Goal: Task Accomplishment & Management: Manage account settings

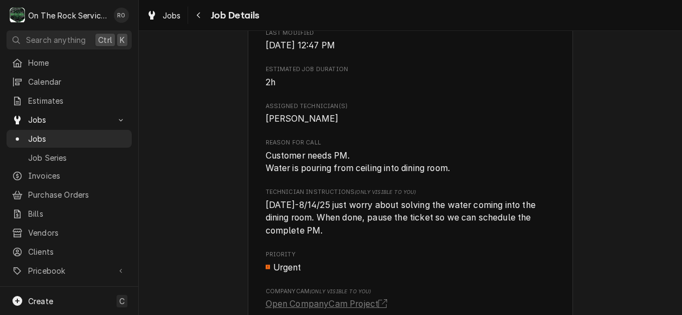
scroll to position [495, 0]
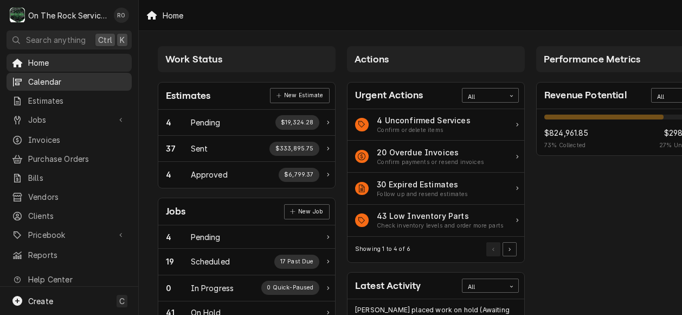
click at [59, 81] on span "Calendar" at bounding box center [77, 81] width 98 height 11
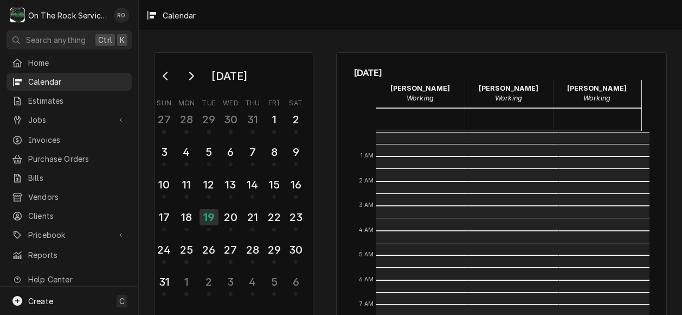
scroll to position [197, 0]
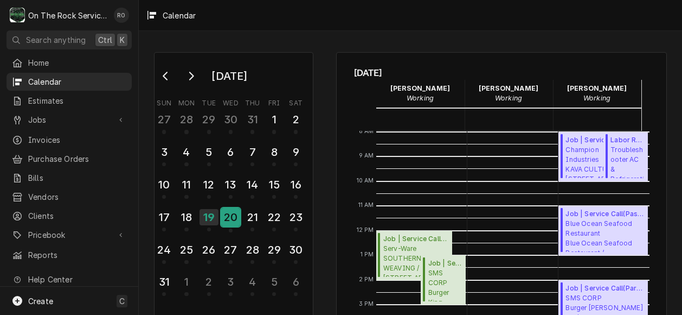
click at [234, 211] on div "20" at bounding box center [230, 217] width 19 height 18
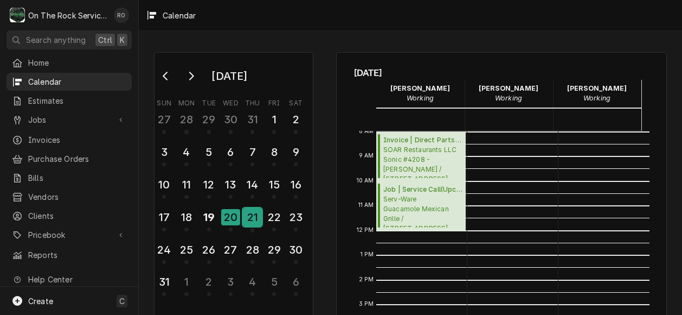
click at [258, 217] on div "21" at bounding box center [252, 217] width 19 height 18
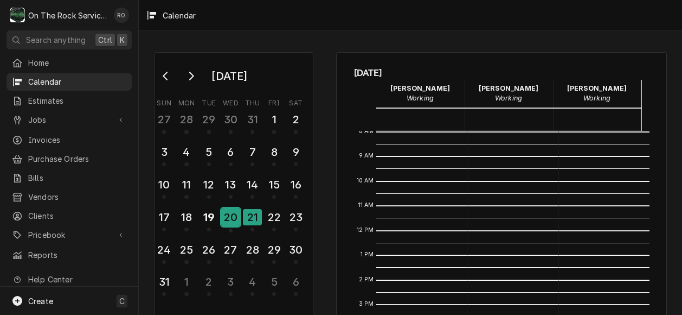
click at [227, 221] on div "20" at bounding box center [230, 217] width 19 height 18
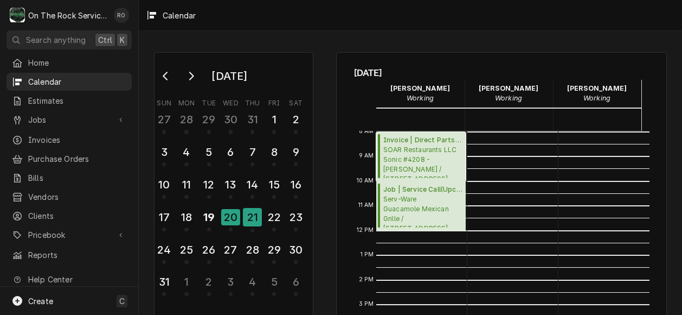
click at [408, 145] on span "SOAR Restaurants LLC Sonic #4208 - Greer / 119 S Buncombe Rd, Greer, SC 29650" at bounding box center [422, 161] width 79 height 33
click at [247, 213] on div "21" at bounding box center [252, 217] width 19 height 18
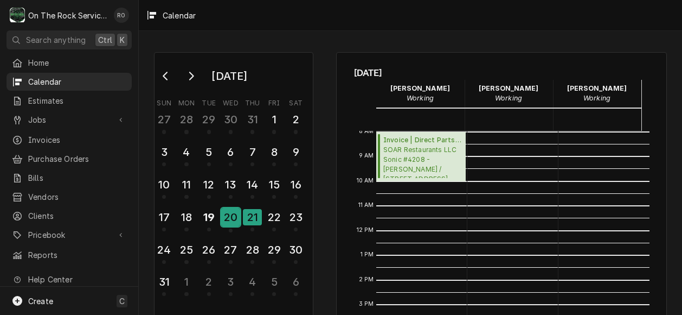
click at [233, 220] on div "20" at bounding box center [230, 217] width 19 height 18
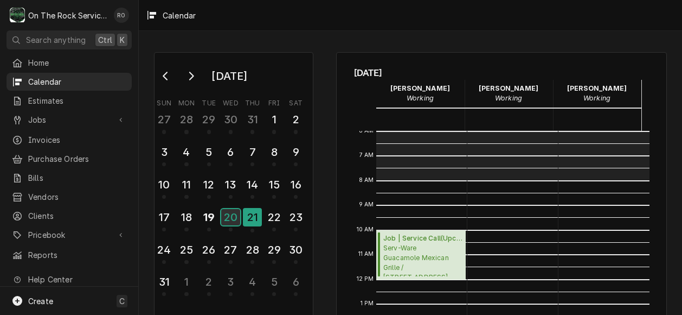
scroll to position [139, 0]
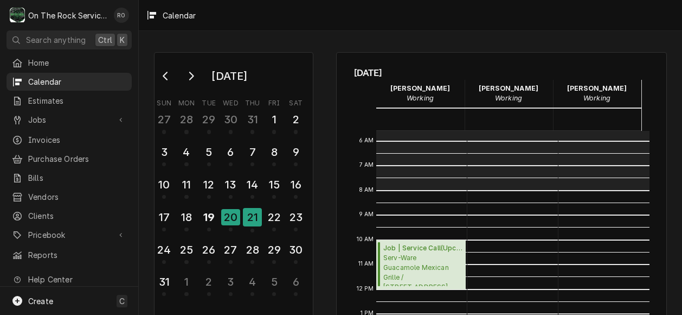
drag, startPoint x: 391, startPoint y: 133, endPoint x: 323, endPoint y: 198, distance: 94.4
click at [323, 198] on div "August 2025 Sun Mon Tue Wed Thu Fri Sat 27 28 29 30 31 1 2 3 4 5 6 7 8 9 10 11 …" at bounding box center [410, 262] width 543 height 440
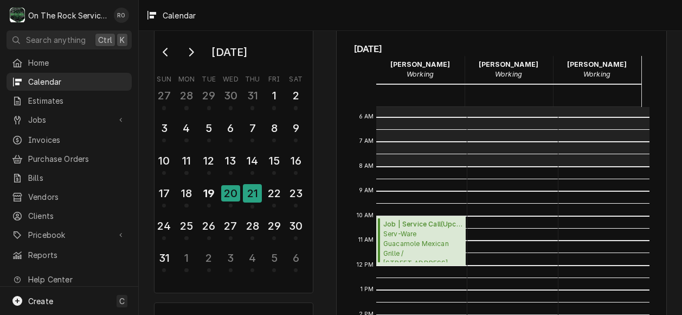
scroll to position [27, 0]
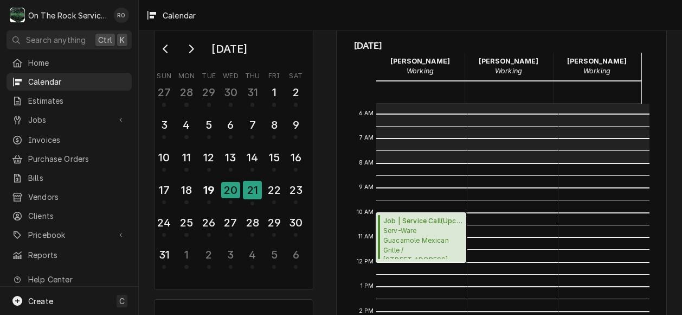
click at [399, 227] on span "Serv-Ware Guacamole Mexican Grille / 103 E Wade Hampton Blvd, Greer, SC 29651" at bounding box center [422, 242] width 79 height 33
click at [400, 226] on span "Serv-Ware Guacamole Mexican Grille / 103 E Wade Hampton Blvd, Greer, SC 29651" at bounding box center [422, 242] width 79 height 33
click at [252, 198] on div "21" at bounding box center [252, 190] width 19 height 18
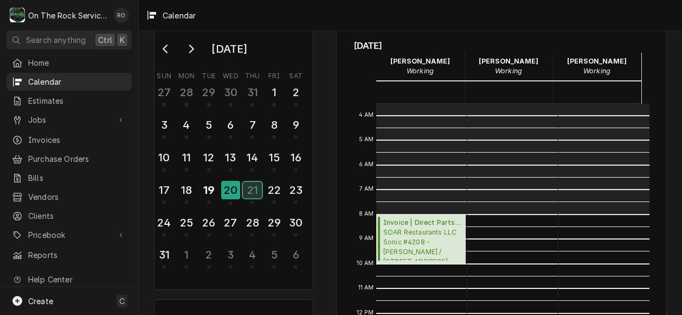
scroll to position [87, 0]
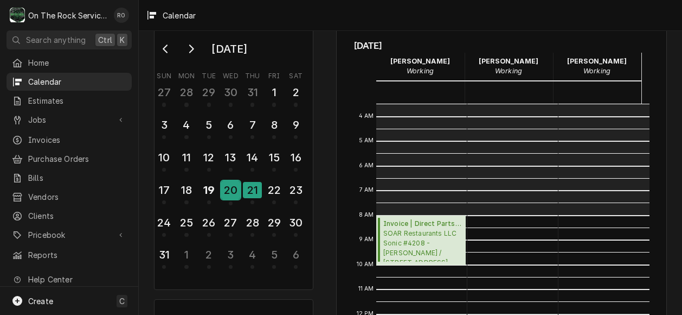
click at [237, 186] on div "20" at bounding box center [230, 190] width 19 height 18
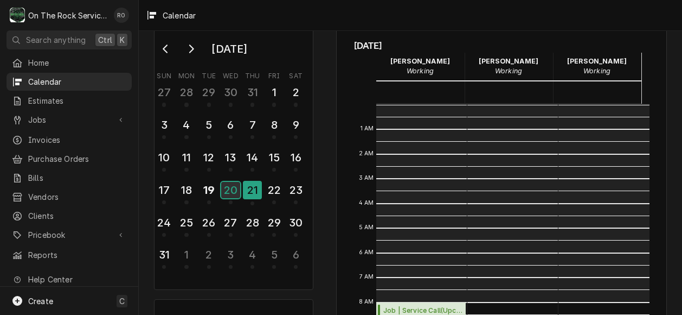
scroll to position [197, 0]
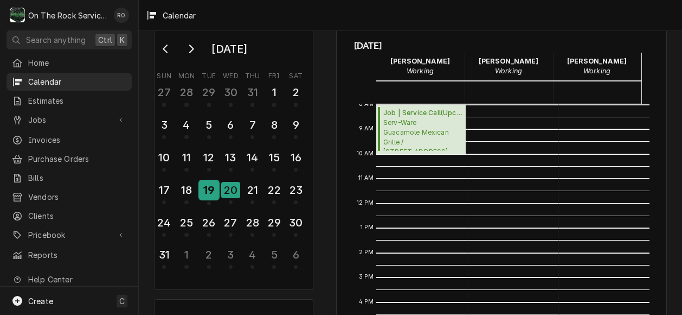
click at [208, 189] on div "19" at bounding box center [209, 190] width 19 height 18
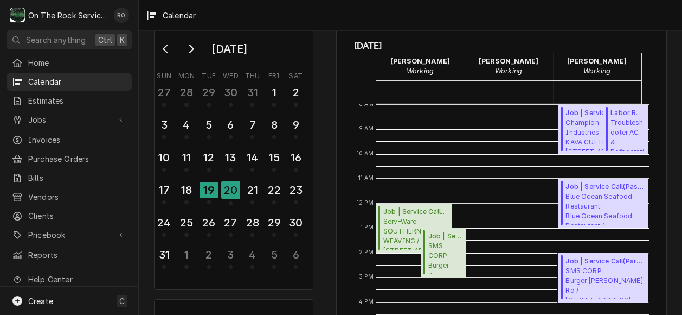
click at [584, 279] on span "SMS CORP Burger King - Faris Rd / 1109 W Faris Rd, Greenville, SC 29605" at bounding box center [605, 282] width 79 height 33
click at [240, 191] on div "20" at bounding box center [230, 190] width 19 height 18
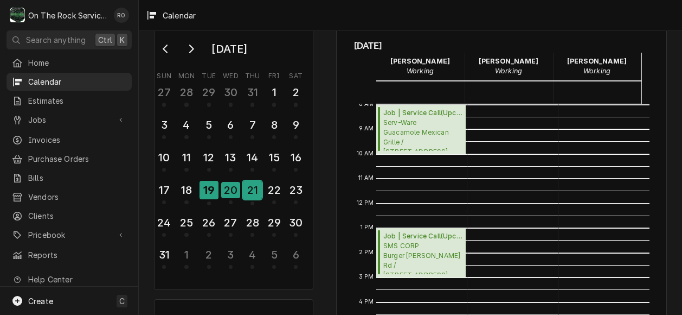
click at [255, 190] on div "21" at bounding box center [252, 190] width 19 height 18
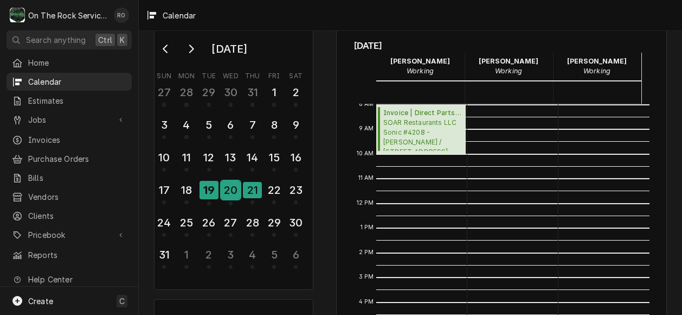
click at [225, 193] on div "20" at bounding box center [230, 190] width 19 height 18
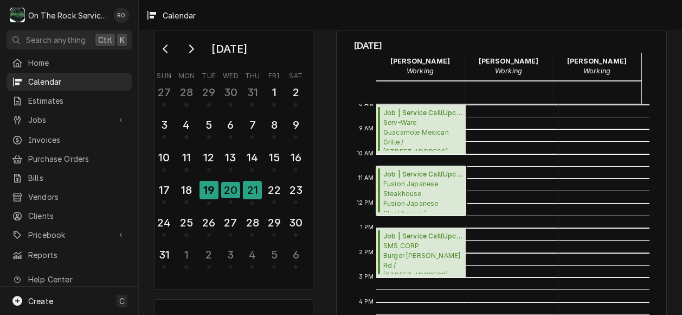
click at [402, 180] on span "Fusion Japanese Steakhouse Fusion Japanese Steakhouse / 16 Park Woodruff Dr, Gr…" at bounding box center [422, 195] width 79 height 33
click at [249, 193] on div "21" at bounding box center [252, 190] width 19 height 18
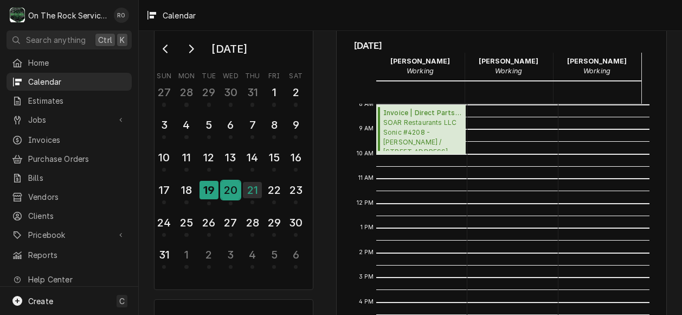
click at [235, 186] on div "20" at bounding box center [230, 190] width 19 height 18
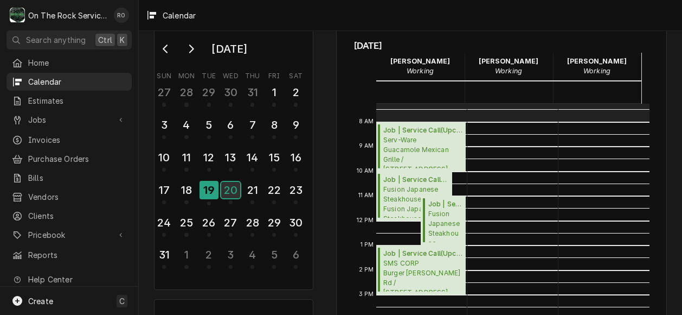
scroll to position [181, 0]
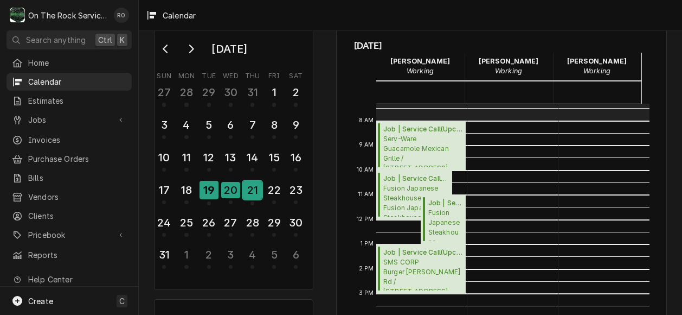
click at [251, 191] on div "21" at bounding box center [252, 190] width 19 height 18
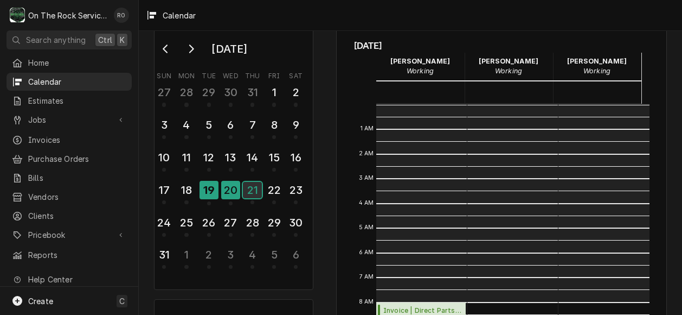
scroll to position [197, 0]
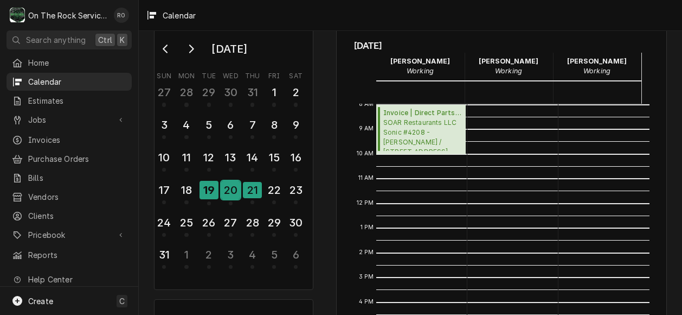
click at [233, 184] on div "20" at bounding box center [230, 190] width 19 height 18
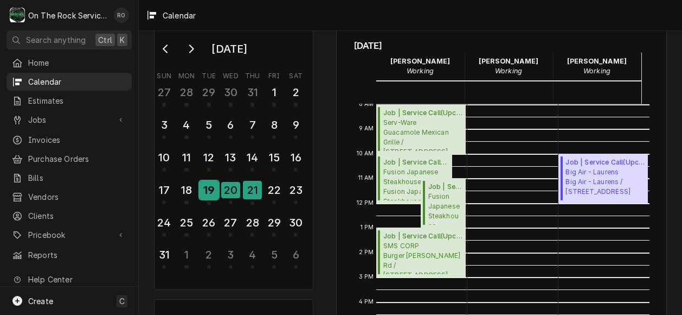
click at [210, 190] on div "19" at bounding box center [209, 190] width 19 height 18
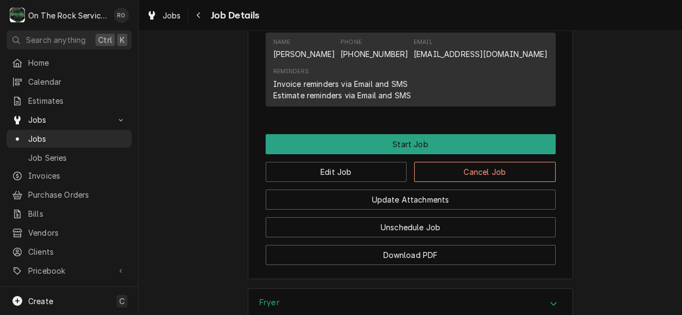
scroll to position [924, 0]
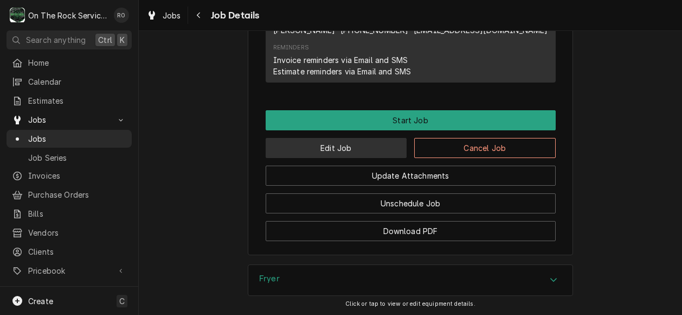
click at [362, 158] on button "Edit Job" at bounding box center [337, 148] width 142 height 20
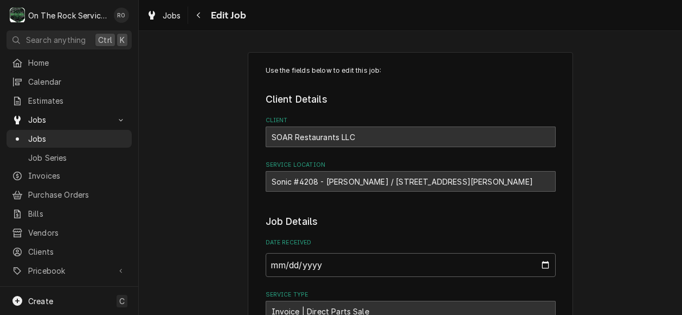
type textarea "x"
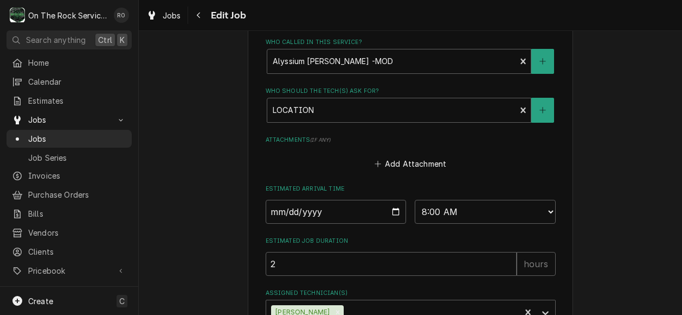
scroll to position [724, 0]
click at [390, 216] on input "2025-08-20" at bounding box center [336, 211] width 141 height 24
type input "2025-08-21"
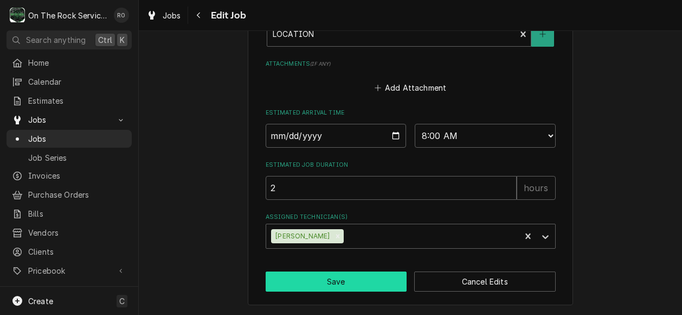
click at [382, 275] on button "Save" at bounding box center [337, 281] width 142 height 20
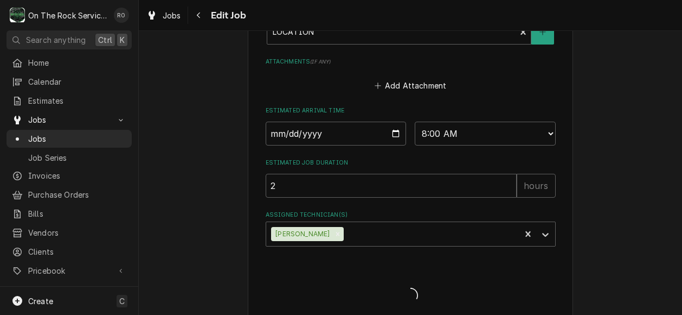
type textarea "x"
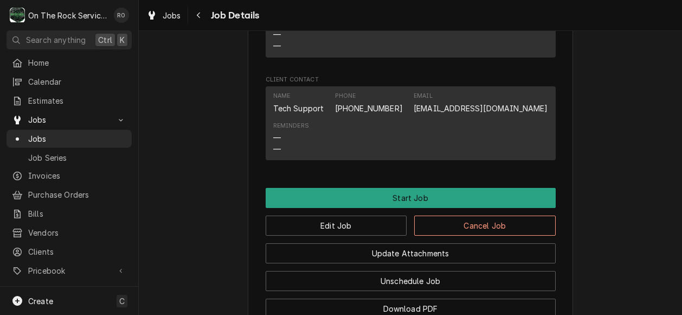
scroll to position [943, 0]
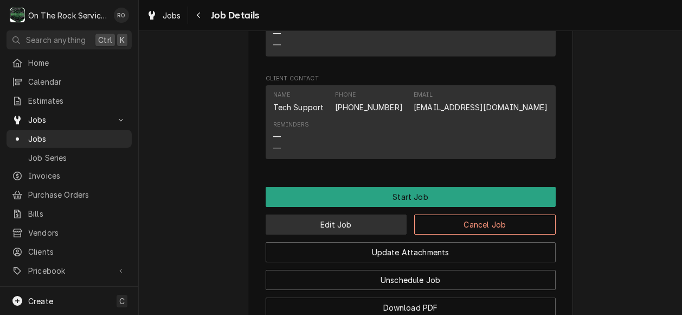
click at [379, 214] on button "Edit Job" at bounding box center [337, 224] width 142 height 20
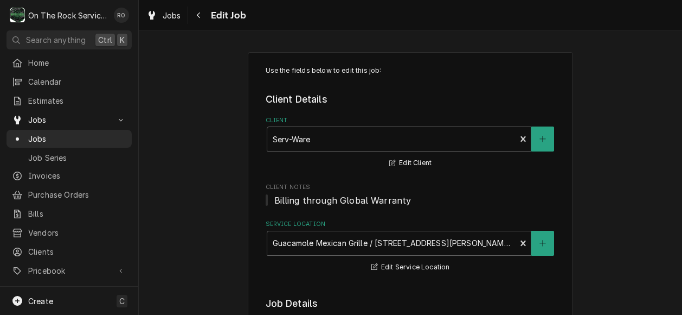
type textarea "x"
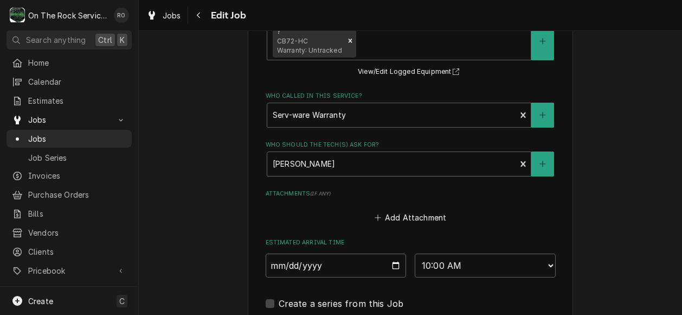
scroll to position [775, 0]
click at [392, 264] on input "[DATE]" at bounding box center [336, 265] width 141 height 24
click at [525, 266] on select "AM / PM 6:00 AM 6:15 AM 6:30 AM 6:45 AM 7:00 AM 7:15 AM 7:30 AM 7:45 AM 8:00 AM…" at bounding box center [485, 265] width 141 height 24
select select "08:00:00"
click at [415, 254] on select "AM / PM 6:00 AM 6:15 AM 6:30 AM 6:45 AM 7:00 AM 7:15 AM 7:30 AM 7:45 AM 8:00 AM…" at bounding box center [485, 265] width 141 height 24
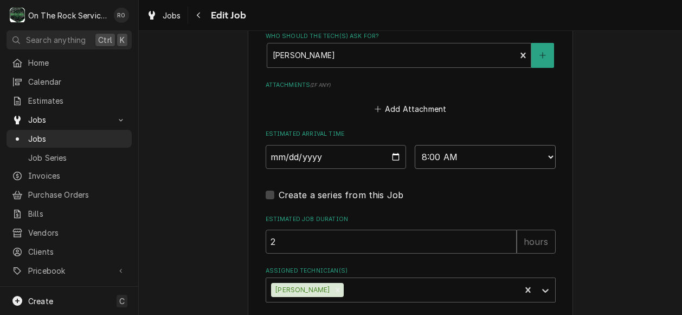
scroll to position [939, 0]
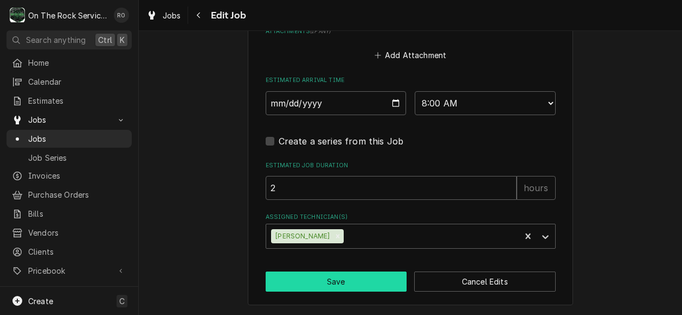
click at [357, 280] on button "Save" at bounding box center [337, 281] width 142 height 20
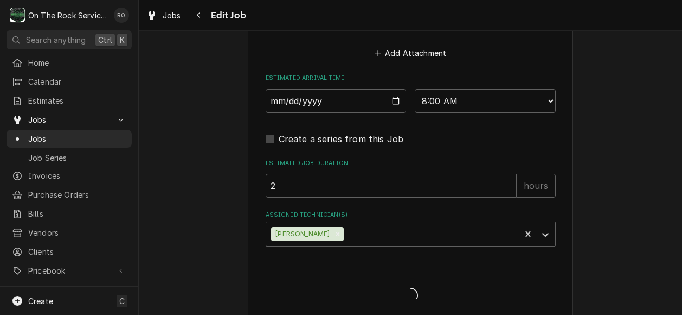
type textarea "x"
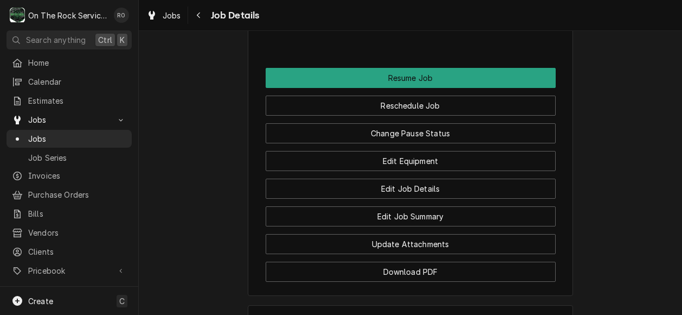
scroll to position [1208, 0]
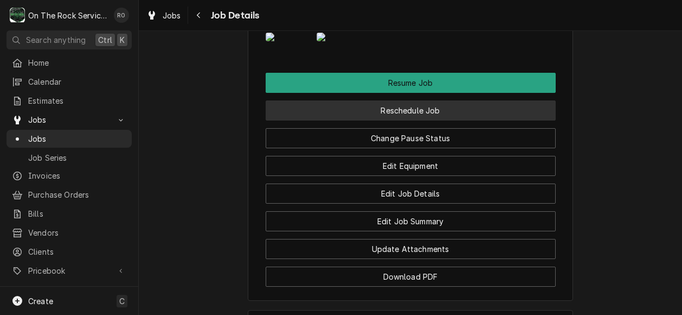
click at [389, 120] on button "Reschedule Job" at bounding box center [411, 110] width 290 height 20
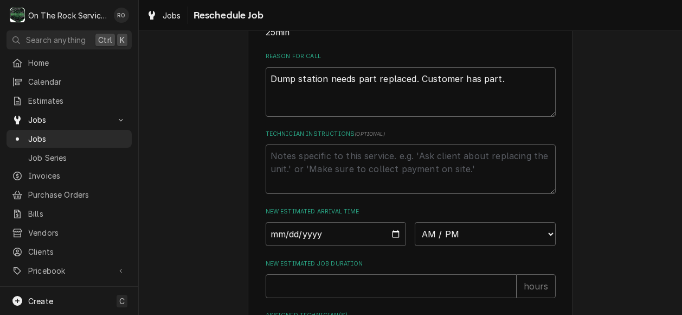
scroll to position [309, 0]
click at [387, 242] on input "Date" at bounding box center [336, 234] width 141 height 24
type input "2025-08-20"
type textarea "x"
click at [547, 242] on select "AM / PM 6:00 AM 6:15 AM 6:30 AM 6:45 AM 7:00 AM 7:15 AM 7:30 AM 7:45 AM 8:00 AM…" at bounding box center [485, 234] width 141 height 24
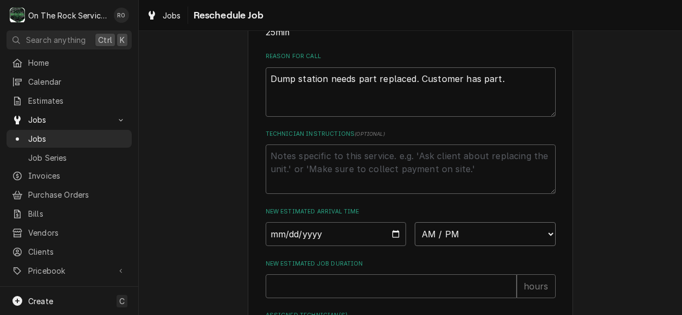
select select "13:00:00"
click at [415, 234] on select "AM / PM 6:00 AM 6:15 AM 6:30 AM 6:45 AM 7:00 AM 7:15 AM 7:30 AM 7:45 AM 8:00 AM…" at bounding box center [485, 234] width 141 height 24
click at [384, 296] on input "New Estimated Job Duration" at bounding box center [391, 286] width 251 height 24
type textarea "x"
type input "2"
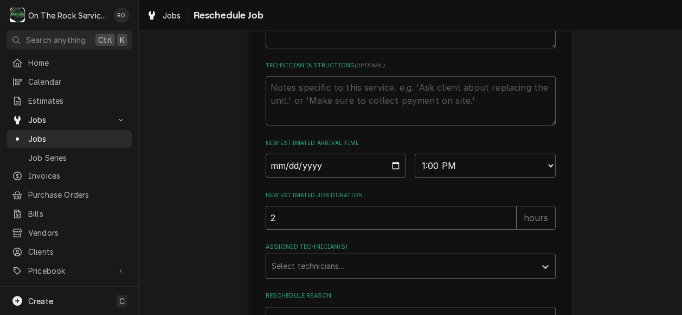
scroll to position [432, 0]
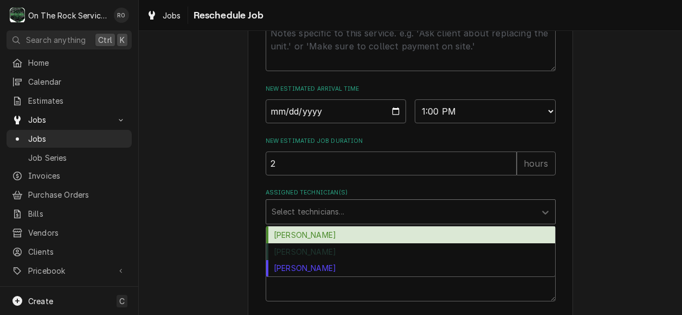
click at [331, 221] on div "Assigned Technician(s)" at bounding box center [401, 212] width 259 height 20
click at [320, 243] on div "Ray Beals" at bounding box center [410, 234] width 289 height 17
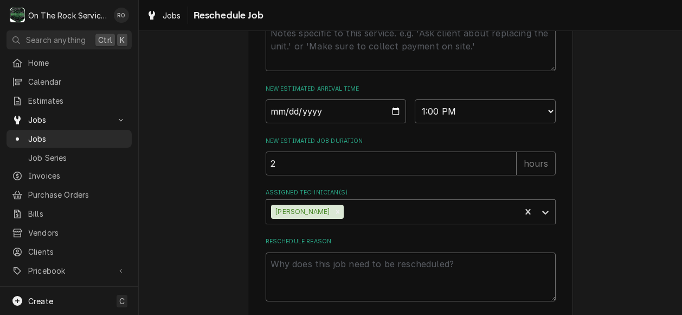
click at [321, 292] on textarea "Reschedule Reason" at bounding box center [411, 276] width 290 height 49
type textarea "x"
type textarea "re"
type textarea "x"
type textarea "res"
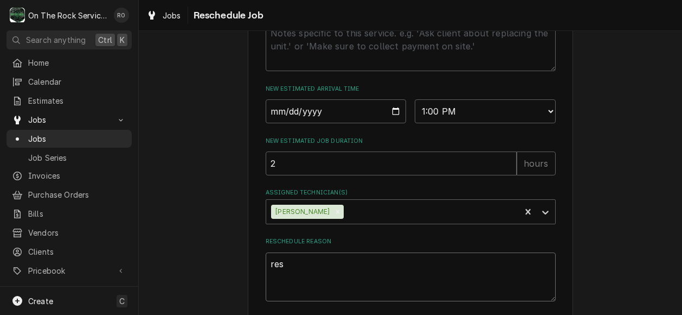
type textarea "x"
type textarea "resc"
type textarea "x"
type textarea "resch"
type textarea "x"
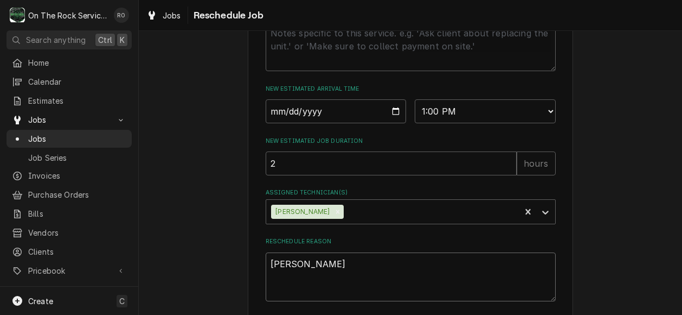
type textarea "resche"
type textarea "x"
type textarea "resched"
type textarea "x"
type textarea "reschedu"
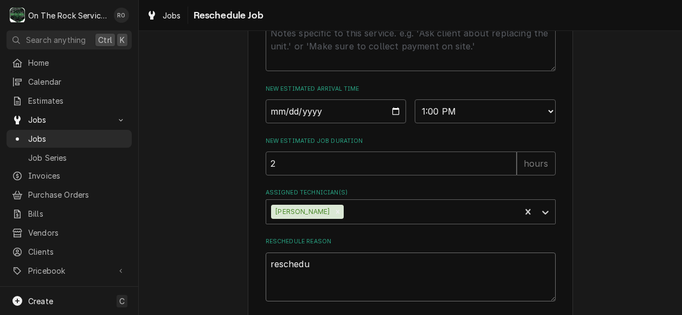
type textarea "x"
type textarea "reschedul"
type textarea "x"
type textarea "reschedule"
type textarea "x"
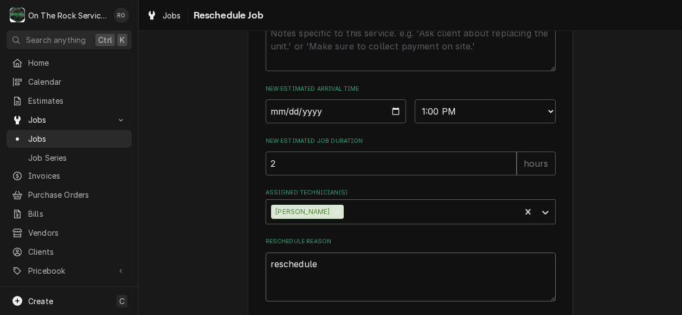
type textarea "rescheduled"
type textarea "x"
type textarea "rescheduled"
type textarea "x"
type textarea "rescheduled t"
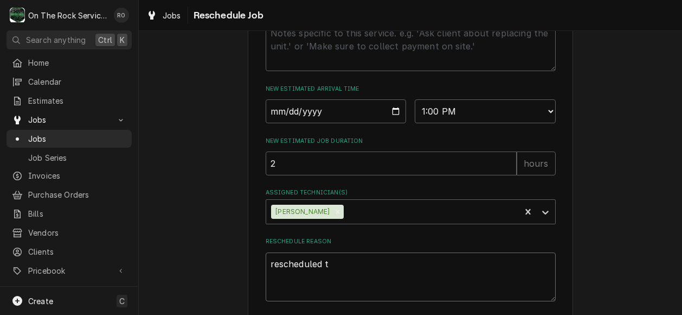
type textarea "x"
type textarea "rescheduled to"
type textarea "x"
type textarea "rescheduled to"
type textarea "x"
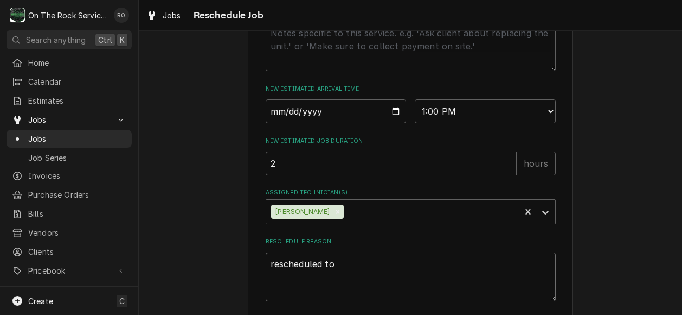
type textarea "rescheduled to T"
type textarea "x"
type textarea "rescheduled to"
type textarea "x"
type textarea "rescheduled to R"
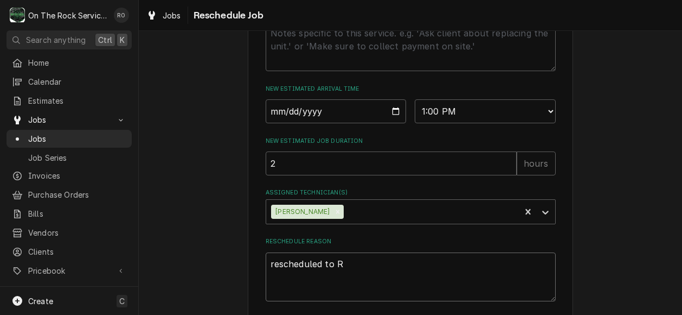
type textarea "x"
type textarea "rescheduled to Ray"
type textarea "x"
type textarea "rescheduled to Ray."
type textarea "x"
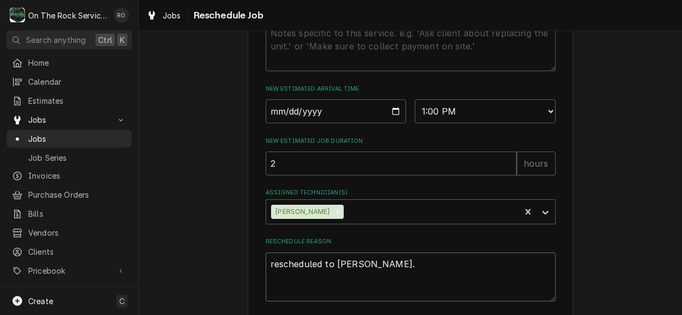
type textarea "rescheduled fto Ray."
type textarea "x"
type textarea "rescheduled to Ray."
type textarea "x"
type textarea "rescheduled Fto Ray."
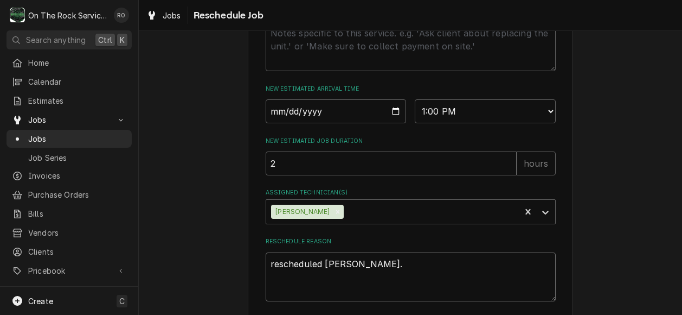
type textarea "x"
type textarea "rescheduled Frto Ray."
type textarea "x"
type textarea "rescheduled Froto Ray."
type textarea "x"
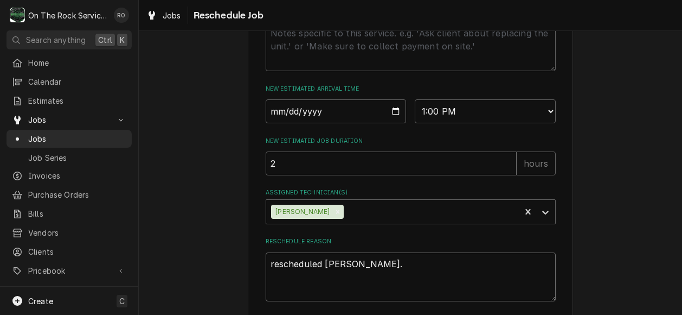
type textarea "rescheduled Fromto Ray."
type textarea "x"
type textarea "rescheduled From to Ray."
type textarea "x"
type textarea "rescheduled From Yto Ray."
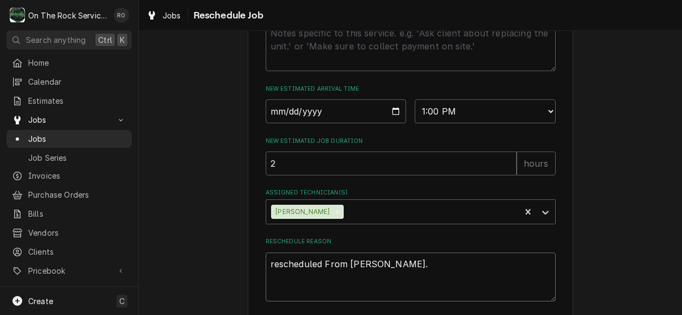
type textarea "x"
type textarea "rescheduled From Gto Ray."
type textarea "x"
type textarea "rescheduled From GTto Ray."
type textarea "x"
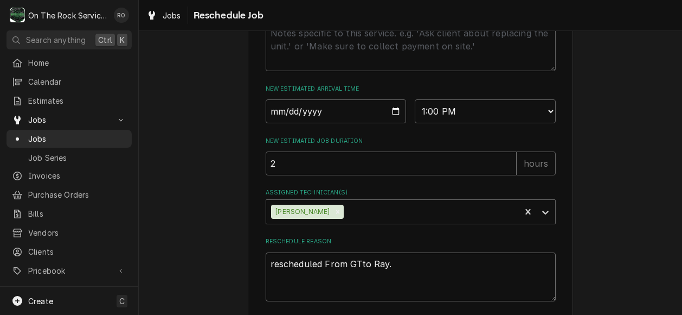
type textarea "rescheduled From GToto Ray."
type textarea "x"
type textarea "rescheduled From GTodto Ray."
type textarea "x"
type textarea "rescheduled From GToddto Ray."
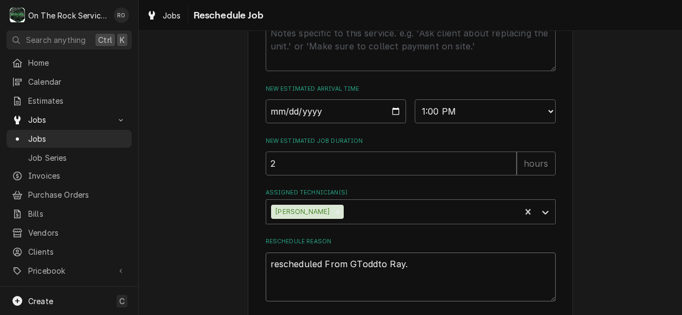
type textarea "x"
type textarea "rescheduled From GTodto Ray."
type textarea "x"
type textarea "rescheduled From GToto Ray."
type textarea "x"
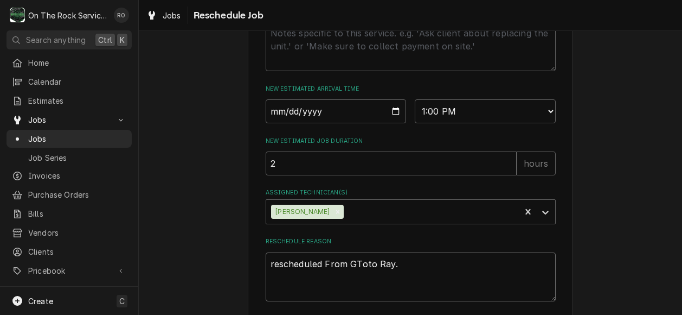
type textarea "rescheduled From GTto Ray."
type textarea "x"
type textarea "rescheduled From Gto Ray."
type textarea "x"
type textarea "rescheduled From to Ray."
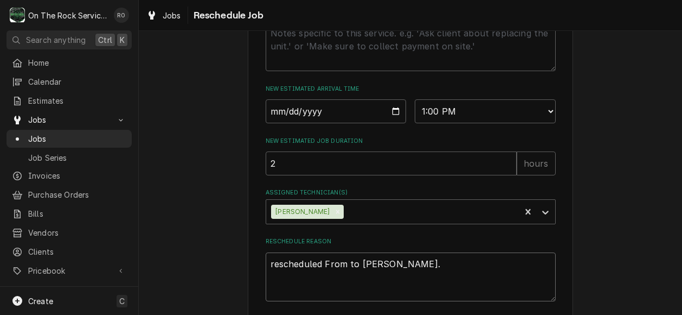
type textarea "x"
type textarea "rescheduled From Tto Ray."
type textarea "x"
type textarea "rescheduled From Toto Ray."
type textarea "x"
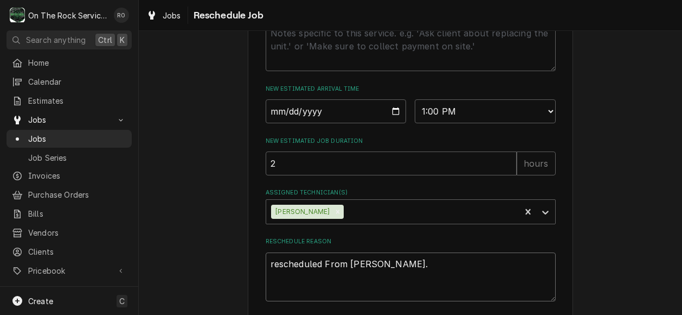
type textarea "rescheduled From Todto Ray."
type textarea "x"
type textarea "rescheduled From Toddto Ray."
type textarea "x"
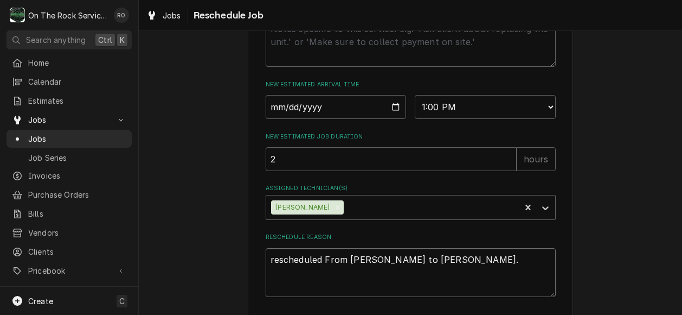
scroll to position [434, 0]
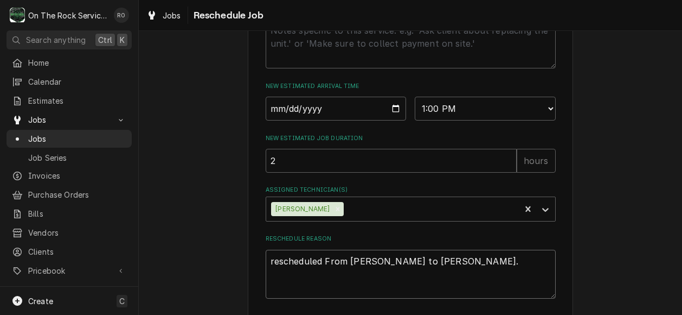
type textarea "rescheduled From Todd to Ray."
click at [414, 261] on div "Reschedule Reason rescheduled From Todd to Ray." at bounding box center [411, 266] width 290 height 64
click at [413, 270] on textarea "rescheduled From Todd to Ray." at bounding box center [411, 273] width 290 height 49
type textarea "x"
type textarea "rescheduled From Todd to Ray."
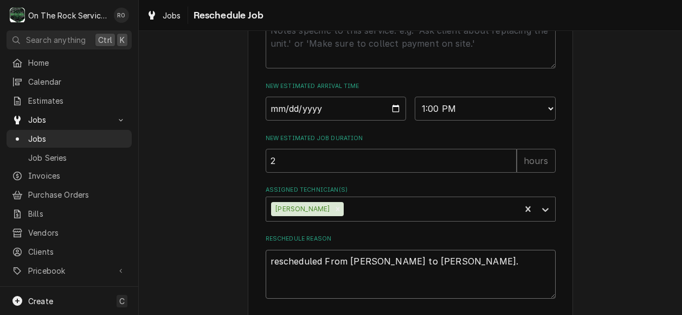
type textarea "x"
type textarea "rescheduled From Todd to Ray. R"
type textarea "x"
type textarea "rescheduled From Todd to Ray. Re"
type textarea "x"
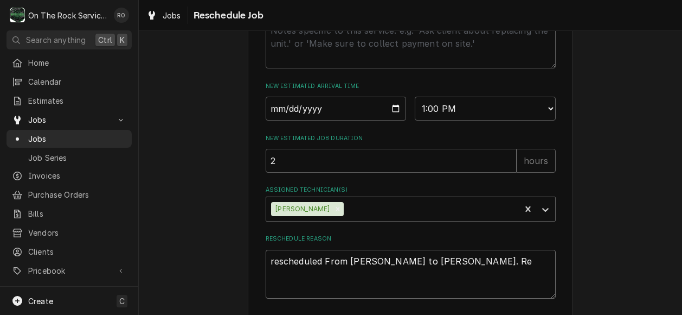
type textarea "rescheduled From Todd to Ray. Req"
type textarea "x"
type textarea "rescheduled From Todd to Ray. Requ"
type textarea "x"
type textarea "rescheduled From Todd to Ray. Requi"
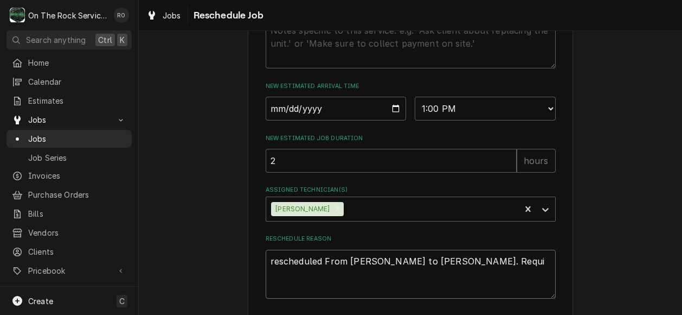
type textarea "x"
type textarea "rescheduled From Todd to Ray. Requir"
type textarea "x"
type textarea "rescheduled From Todd to Ray. Require"
type textarea "x"
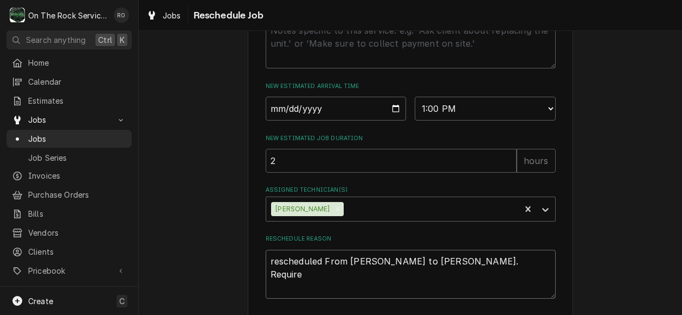
type textarea "rescheduled From Todd to Ray. Requires"
type textarea "x"
type textarea "rescheduled From Todd to Ray. Requires"
type textarea "x"
type textarea "rescheduled From Todd to Ray. Requires @"
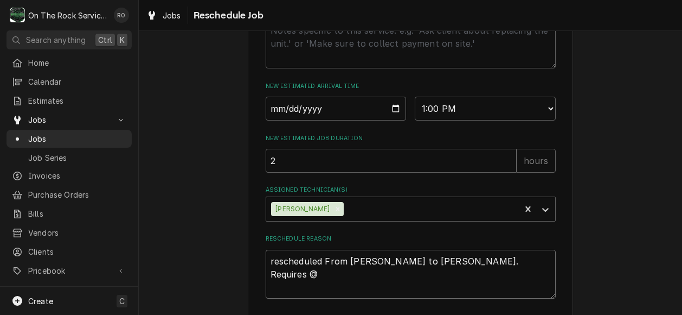
type textarea "x"
type textarea "rescheduled From Todd to Ray. Requires"
type textarea "x"
type textarea "rescheduled From Todd to Ray. Requires"
type textarea "x"
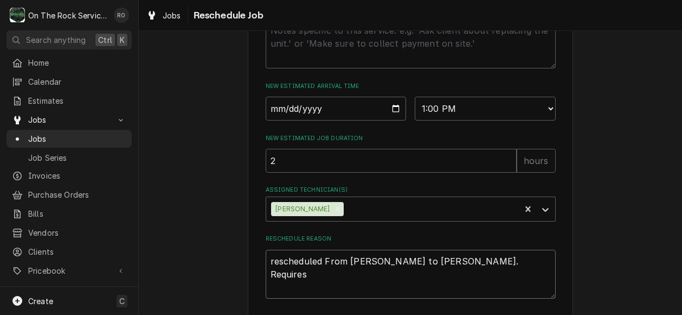
type textarea "rescheduled From Todd to Ray. Require"
type textarea "x"
type textarea "rescheduled From Todd to Ray. Requires"
type textarea "x"
type textarea "rescheduled From Todd to Ray. Requires"
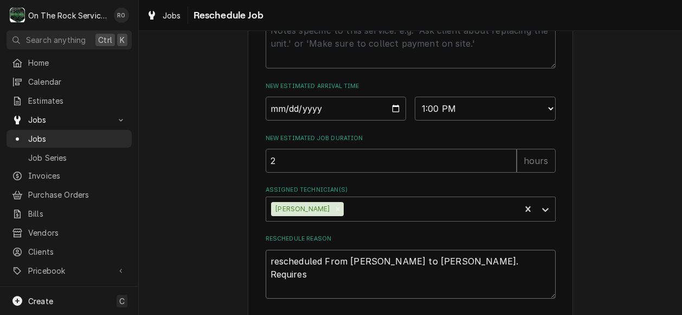
type textarea "x"
type textarea "rescheduled From Todd to Ray. Requires 2"
type textarea "x"
type textarea "rescheduled From Todd to Ray. Requires 2"
type textarea "x"
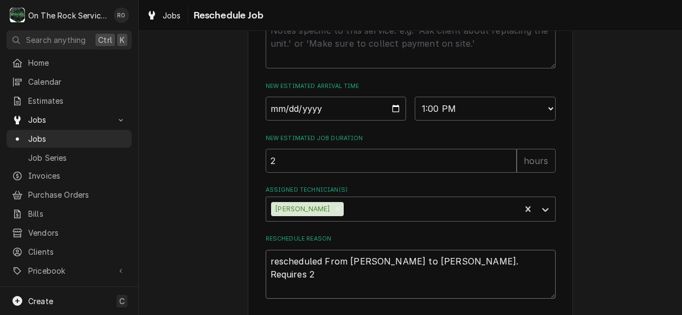
type textarea "rescheduled From Todd to Ray. Requires 2 p"
type textarea "x"
type textarea "rescheduled From Todd to Ray. Requires 2 pe"
type textarea "x"
type textarea "rescheduled From Todd to Ray. Requires 2 peo"
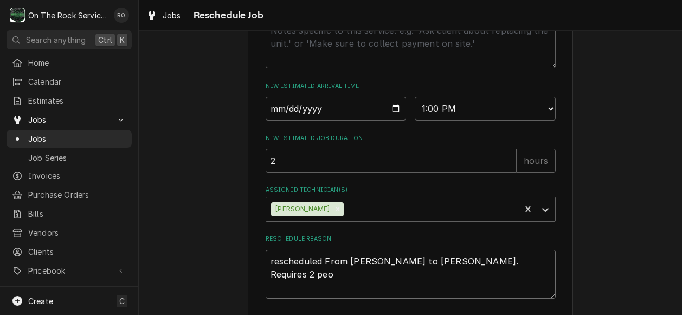
type textarea "x"
type textarea "rescheduled From Todd to Ray. Requires 2 peop"
type textarea "x"
type textarea "rescheduled From Todd to Ray. Requires 2 peopl"
type textarea "x"
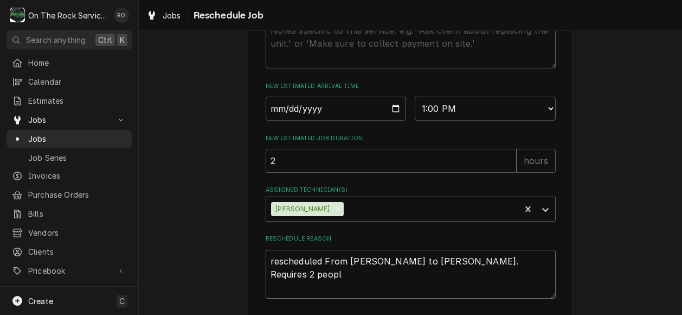
type textarea "rescheduled From Todd to Ray. Requires 2 people"
type textarea "x"
type textarea "rescheduled From Todd to Ray. Requires 2 people"
type textarea "x"
type textarea "rescheduled From Todd to Ray. Requires 2 people t"
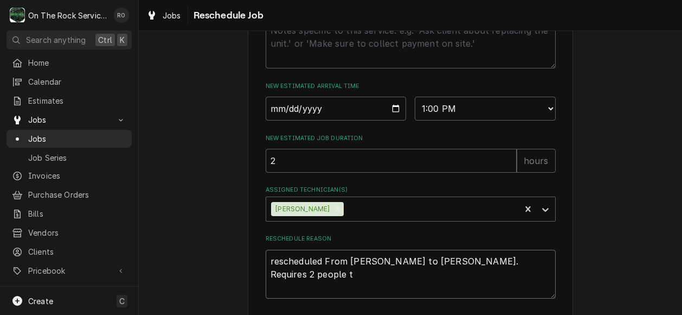
type textarea "x"
type textarea "rescheduled From Todd to Ray. Requires 2 people to"
type textarea "x"
type textarea "rescheduled From Todd to Ray. Requires 2 people to"
type textarea "x"
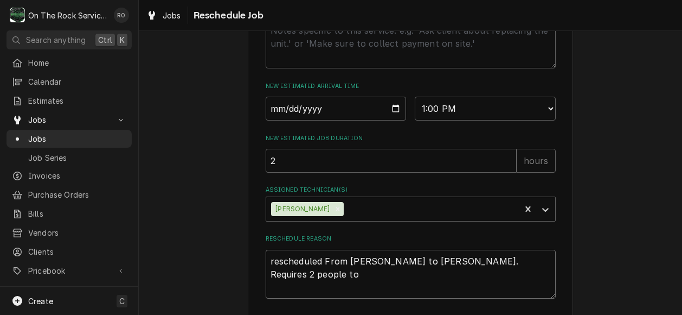
type textarea "rescheduled From Todd to Ray. Requires 2 people to c"
type textarea "x"
type textarea "rescheduled From Todd to Ray. Requires 2 people to co"
type textarea "x"
type textarea "rescheduled From Todd to Ray. Requires 2 people to com"
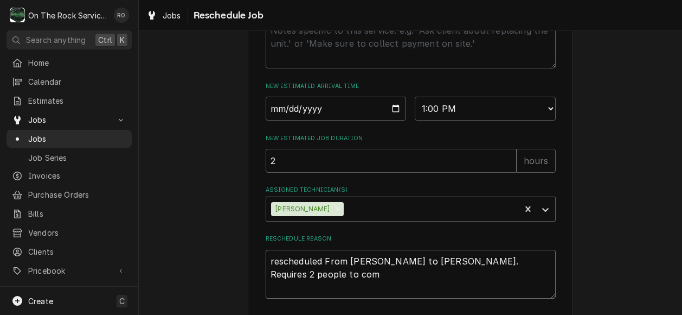
type textarea "x"
type textarea "rescheduled From Todd to Ray. Requires 2 people to comp"
type textarea "x"
type textarea "rescheduled From Todd to Ray. Requires 2 people to compl"
type textarea "x"
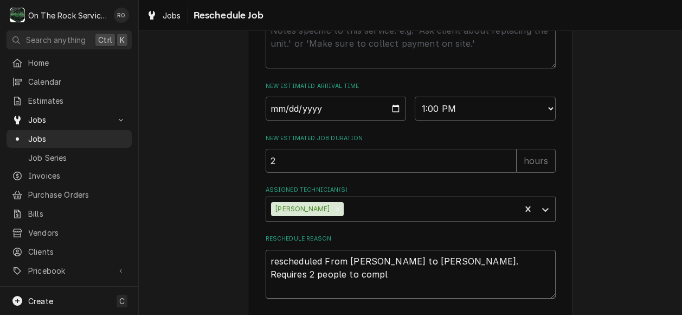
type textarea "rescheduled From Todd to Ray. Requires 2 people to comple"
type textarea "x"
type textarea "rescheduled From Todd to Ray. Requires 2 people to complet"
type textarea "x"
type textarea "rescheduled From Todd to Ray. Requires 2 people to complete"
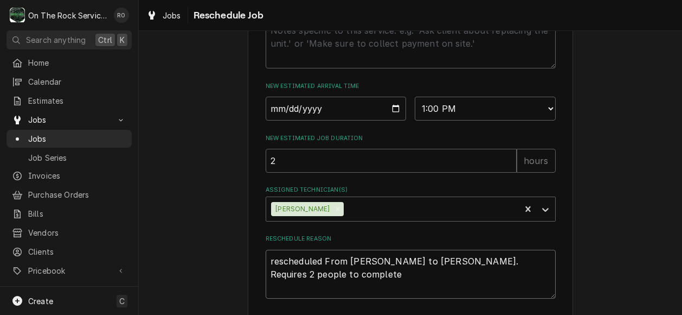
type textarea "x"
type textarea "rescheduled From Todd to Ray. Requires 2 people to complete"
type textarea "x"
type textarea "rescheduled From Todd to Ray. Requires 2 people to complete j"
type textarea "x"
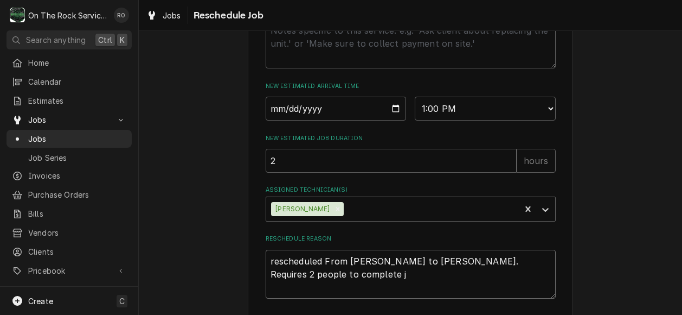
type textarea "rescheduled From Todd to Ray. Requires 2 people to complete jo"
type textarea "x"
type textarea "rescheduled From Todd to Ray. Requires 2 people to complete job"
type textarea "x"
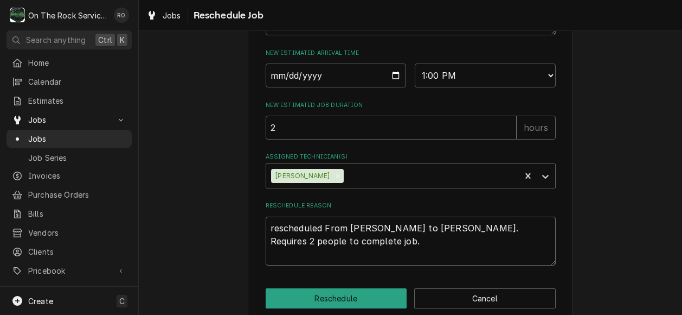
scroll to position [497, 0]
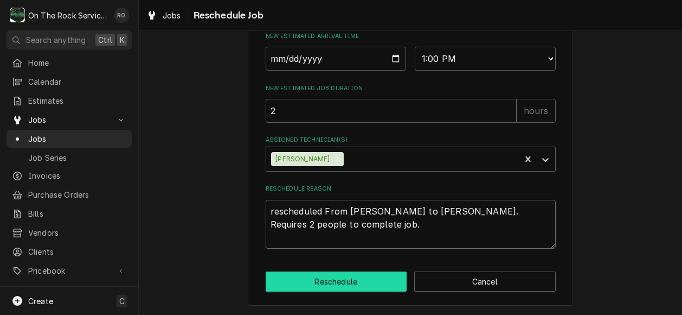
type textarea "rescheduled From Todd to Ray. Requires 2 people to complete job."
click at [360, 272] on button "Reschedule" at bounding box center [337, 281] width 142 height 20
type textarea "x"
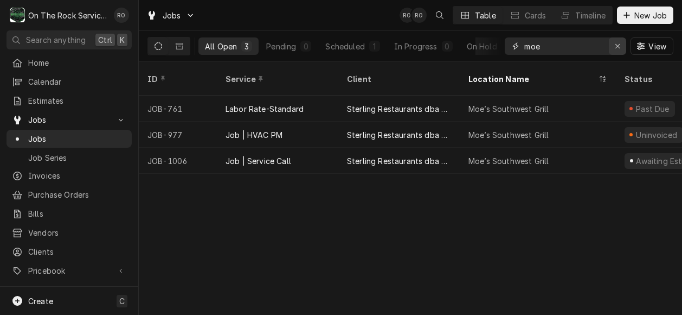
click at [619, 42] on div "Erase input" at bounding box center [617, 46] width 11 height 11
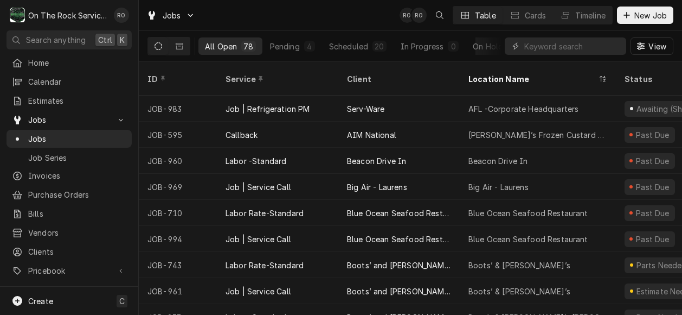
click at [486, 10] on div "Table" at bounding box center [485, 15] width 21 height 11
click at [539, 47] on input "Dynamic Content Wrapper" at bounding box center [572, 45] width 97 height 17
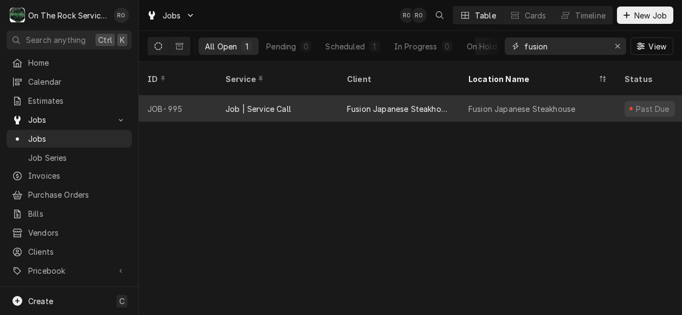
type input "fusion"
click at [444, 103] on div "Fusion Japanese Steakhouse" at bounding box center [399, 108] width 104 height 11
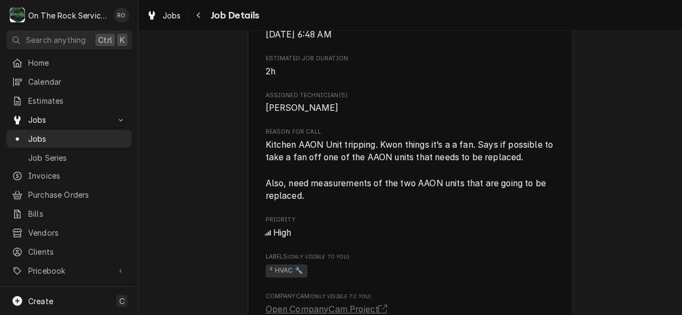
scroll to position [398, 0]
click at [467, 201] on span "Kitchen AAON Unit tripping. Kwon things it’s a a fan. Says if possible to take …" at bounding box center [411, 170] width 290 height 64
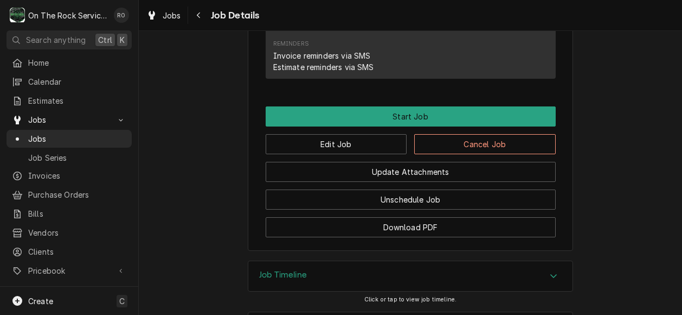
scroll to position [964, 0]
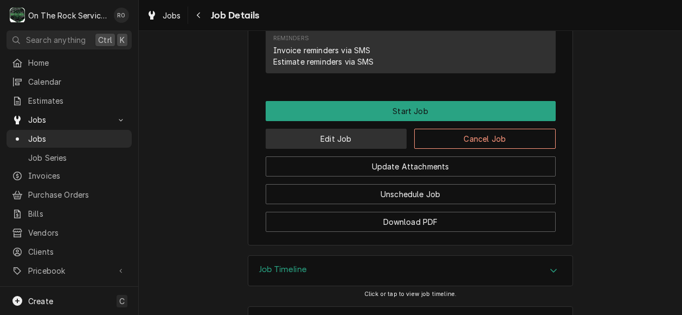
click at [366, 145] on button "Edit Job" at bounding box center [337, 139] width 142 height 20
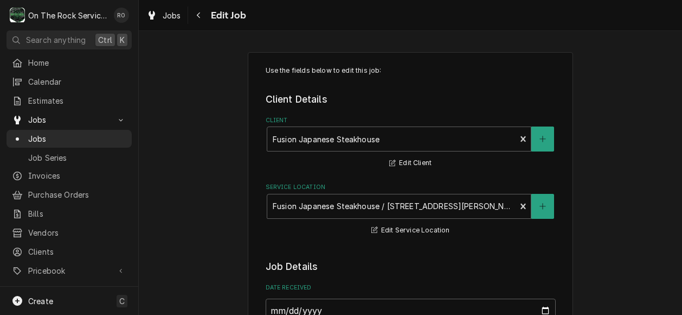
type textarea "x"
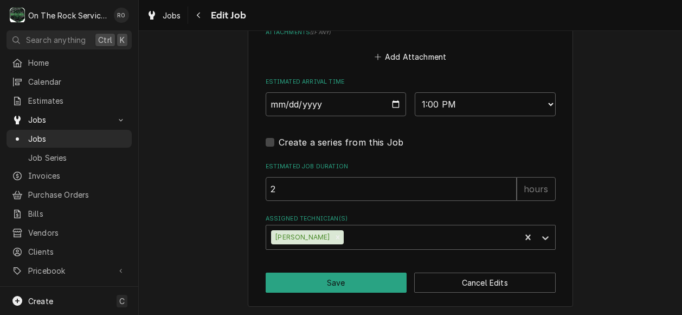
scroll to position [860, 0]
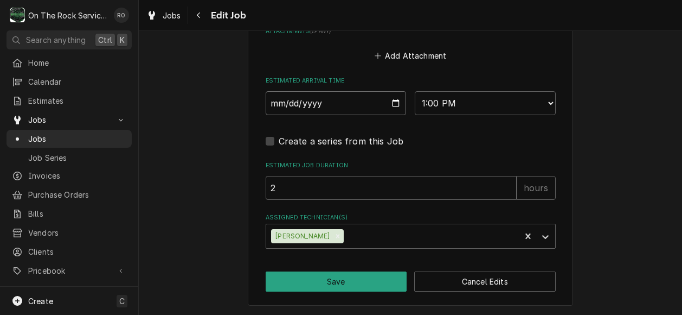
click at [390, 105] on input "[DATE]" at bounding box center [336, 103] width 141 height 24
type input "[DATE]"
type textarea "x"
click at [533, 103] on select "AM / PM 6:00 AM 6:15 AM 6:30 AM 6:45 AM 7:00 AM 7:15 AM 7:30 AM 7:45 AM 8:00 AM…" at bounding box center [485, 103] width 141 height 24
select select "10:30:00"
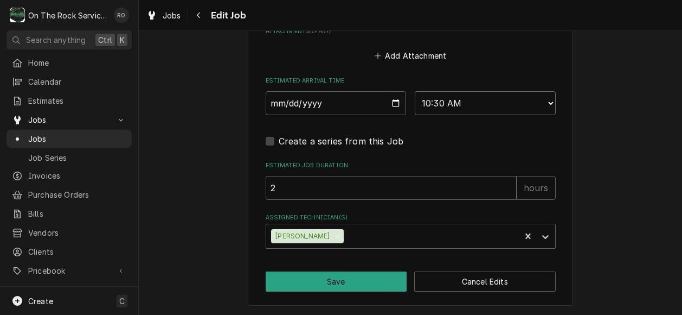
click at [415, 91] on select "AM / PM 6:00 AM 6:15 AM 6:30 AM 6:45 AM 7:00 AM 7:15 AM 7:30 AM 7:45 AM 8:00 AM…" at bounding box center [485, 103] width 141 height 24
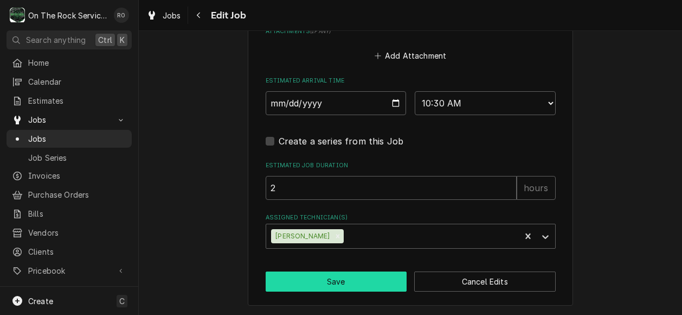
click at [378, 282] on button "Save" at bounding box center [337, 281] width 142 height 20
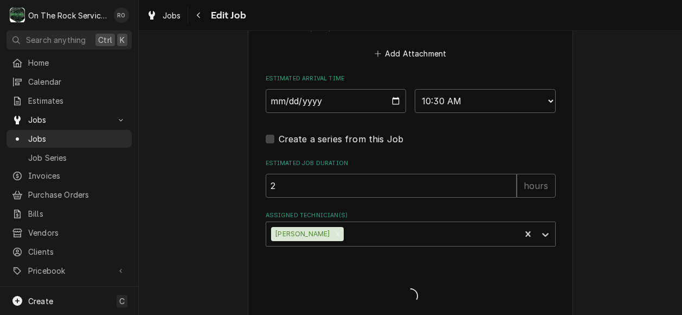
type textarea "x"
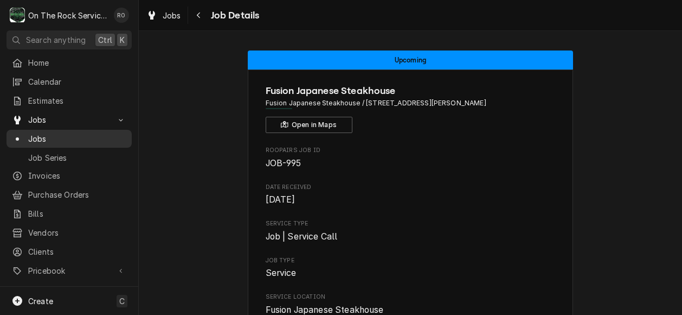
click at [59, 130] on link "Jobs" at bounding box center [69, 139] width 125 height 18
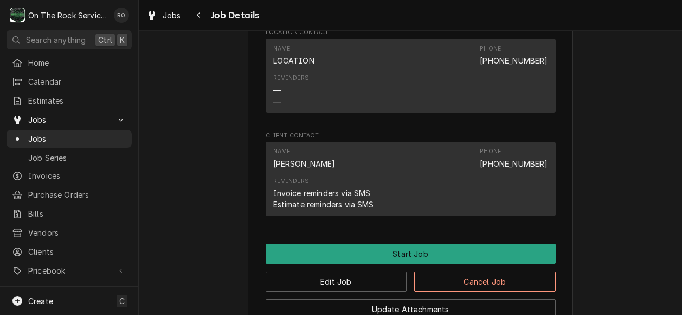
scroll to position [846, 0]
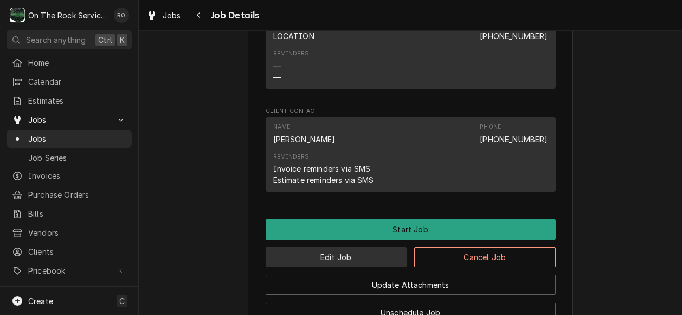
click at [363, 265] on button "Edit Job" at bounding box center [337, 257] width 142 height 20
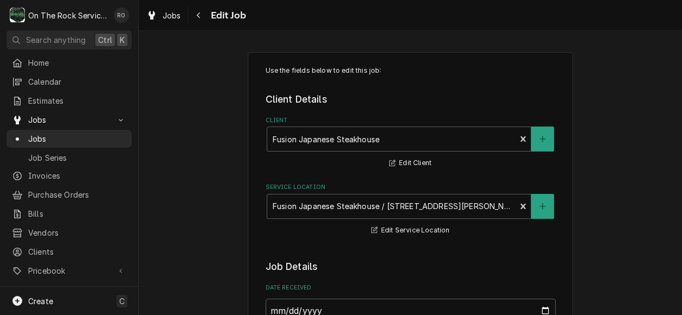
type textarea "x"
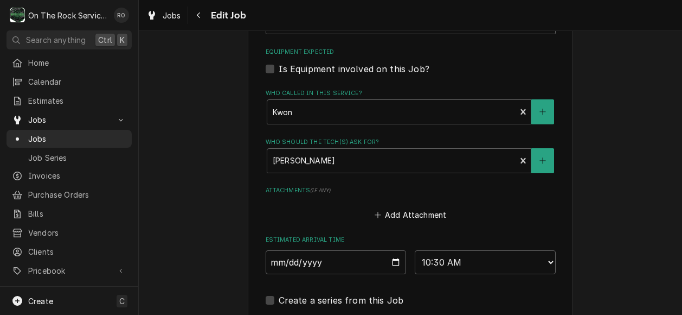
scroll to position [745, 0]
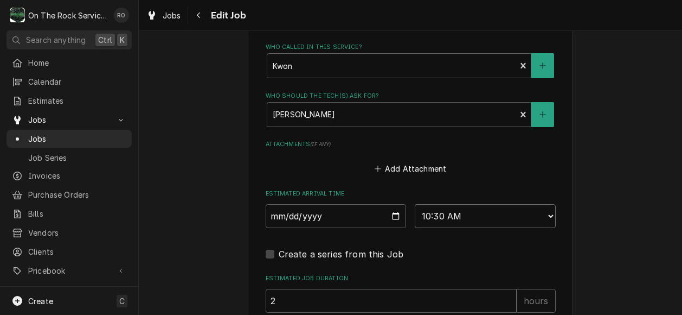
drag, startPoint x: 434, startPoint y: 209, endPoint x: 541, endPoint y: 221, distance: 107.5
click at [541, 221] on select "AM / PM 6:00 AM 6:15 AM 6:30 AM 6:45 AM 7:00 AM 7:15 AM 7:30 AM 7:45 AM 8:00 AM…" at bounding box center [485, 216] width 141 height 24
select select "10:00:00"
click at [415, 205] on select "AM / PM 6:00 AM 6:15 AM 6:30 AM 6:45 AM 7:00 AM 7:15 AM 7:30 AM 7:45 AM 8:00 AM…" at bounding box center [485, 216] width 141 height 24
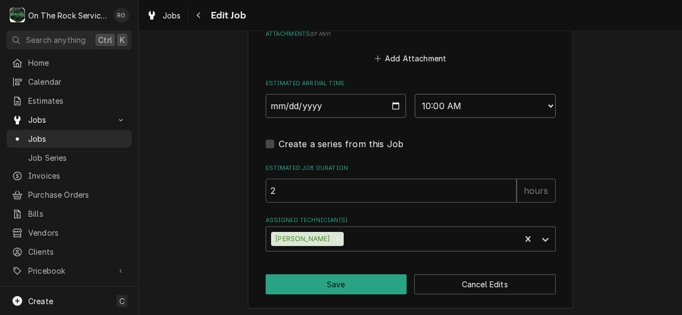
scroll to position [856, 0]
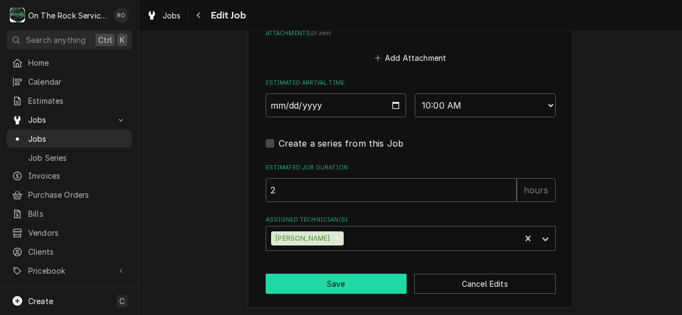
click at [357, 287] on button "Save" at bounding box center [337, 283] width 142 height 20
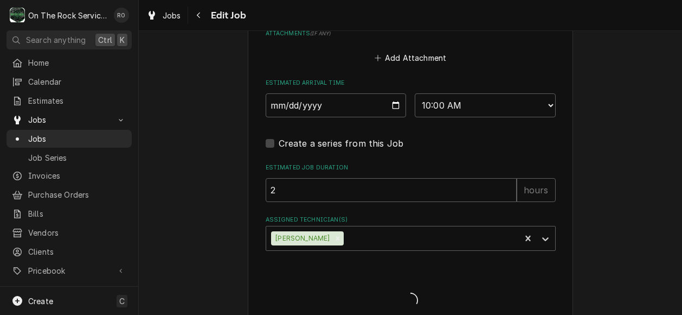
type textarea "x"
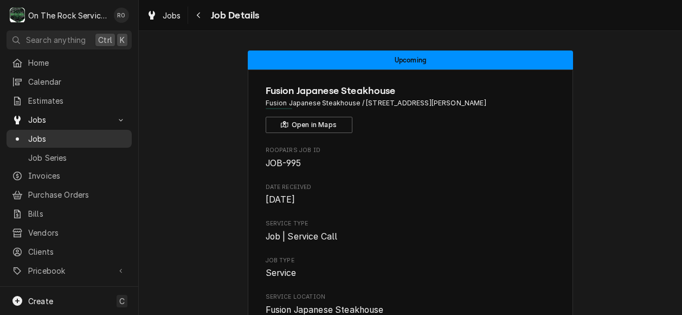
click at [81, 137] on span "Jobs" at bounding box center [77, 138] width 98 height 11
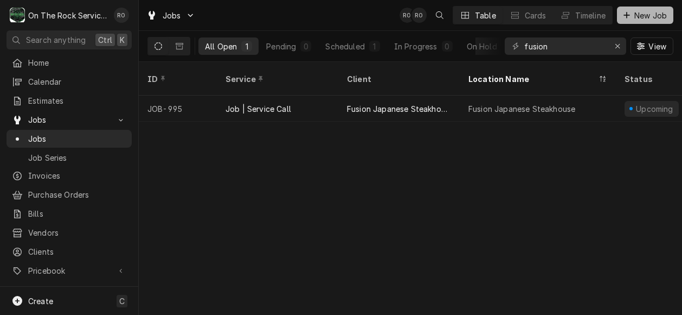
click at [651, 17] on span "New Job" at bounding box center [650, 15] width 37 height 11
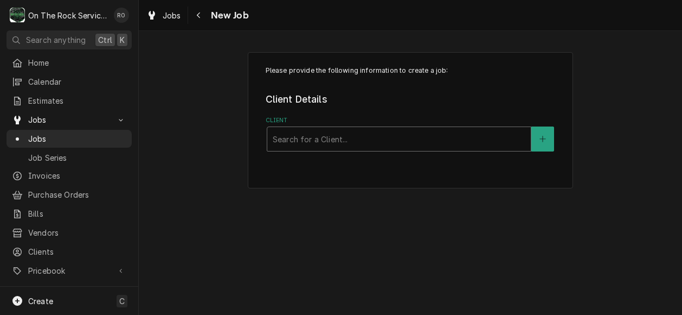
click at [432, 148] on div "Client" at bounding box center [399, 139] width 253 height 20
type input "Fusion"
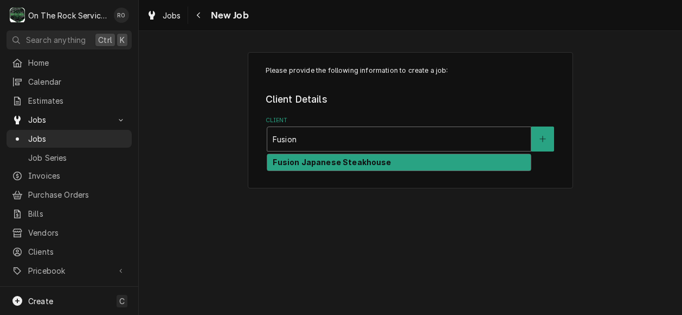
click at [432, 165] on div "Fusion Japanese Steakhouse" at bounding box center [399, 162] width 264 height 17
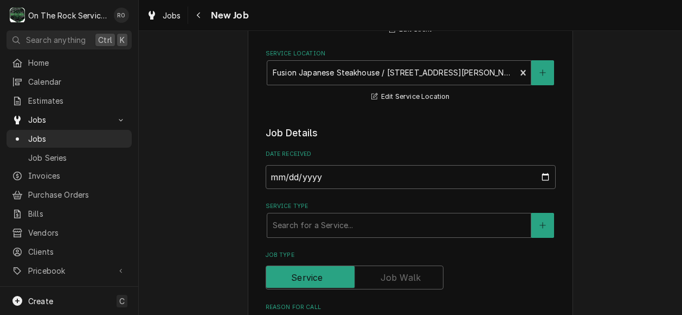
scroll to position [139, 0]
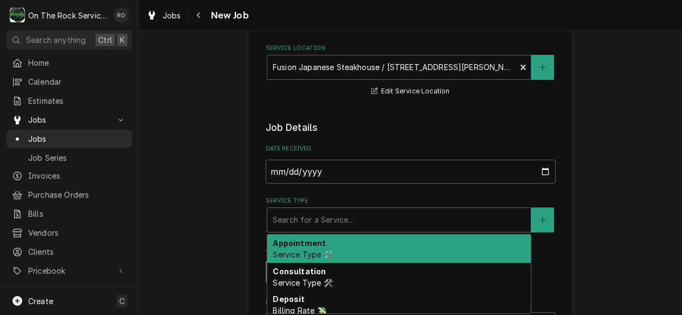
click at [438, 218] on div "Service Type" at bounding box center [399, 220] width 253 height 20
click at [427, 257] on div "Appointment Service Type 🛠️" at bounding box center [399, 248] width 264 height 28
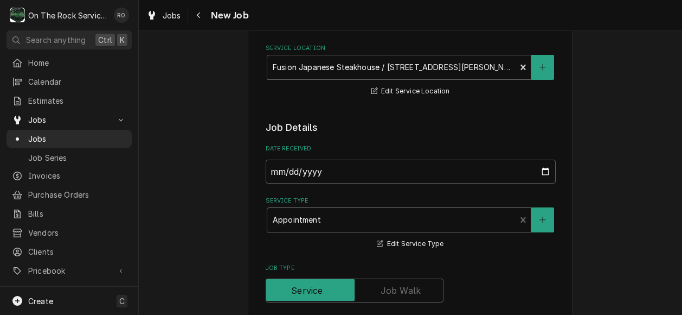
click at [439, 217] on div "Service Type" at bounding box center [392, 220] width 238 height 20
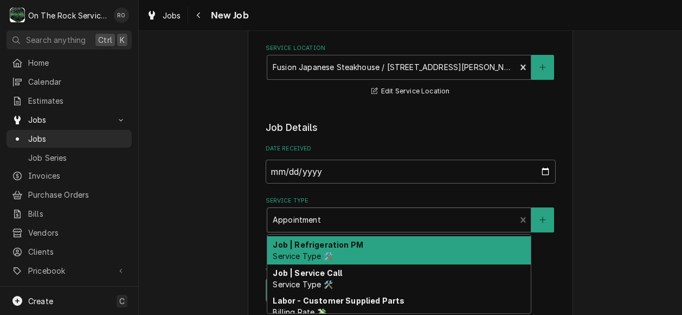
scroll to position [462, 0]
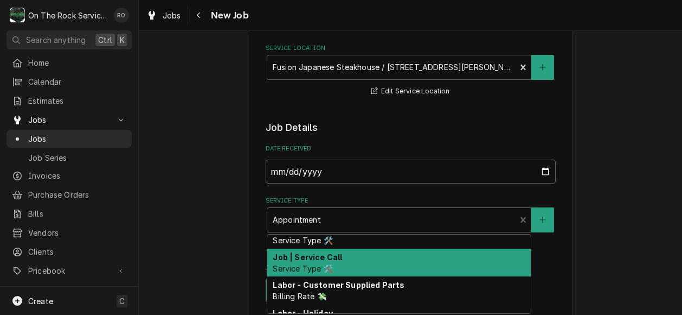
click at [438, 261] on div "Job | Service Call Service Type 🛠️" at bounding box center [399, 262] width 264 height 28
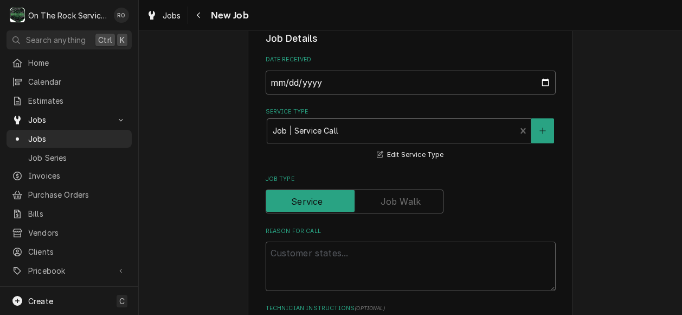
scroll to position [230, 0]
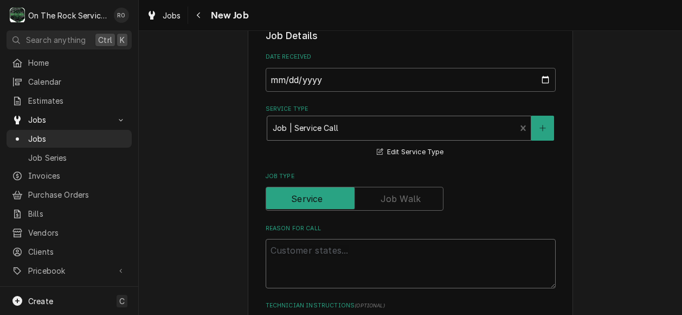
click at [438, 261] on textarea "Reason For Call" at bounding box center [411, 263] width 290 height 49
type textarea "x"
type textarea "G"
type textarea "x"
type textarea "Gr"
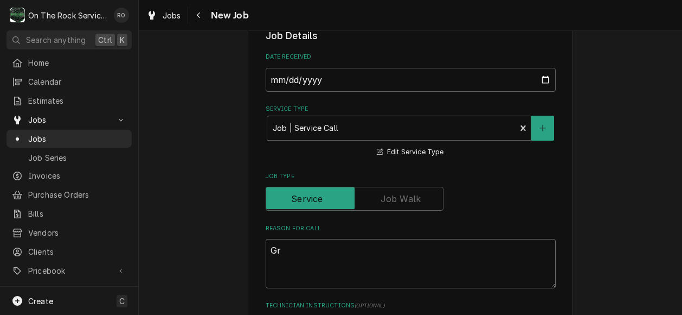
type textarea "x"
type textarea "Gri"
type textarea "x"
type textarea "Gril"
type textarea "x"
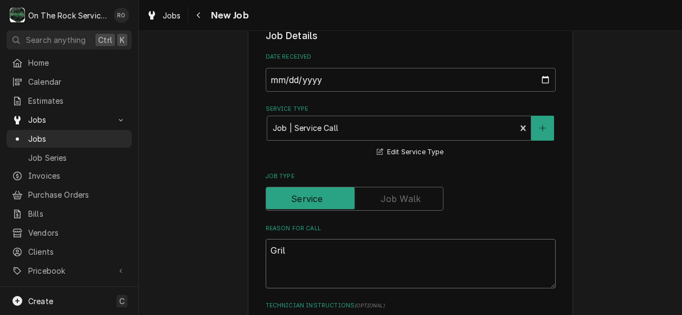
type textarea "Grill"
type textarea "x"
type textarea "Grillw"
type textarea "x"
type textarea "Grillw"
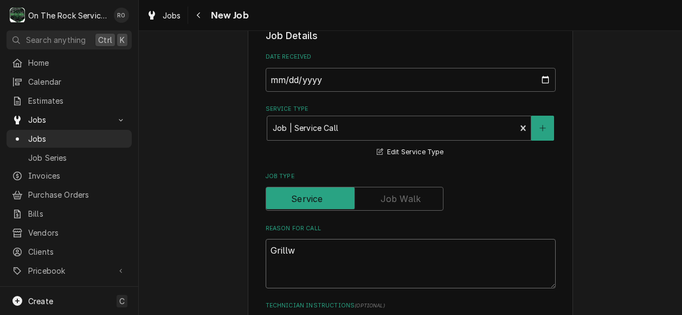
type textarea "x"
type textarea "Grillw"
type textarea "x"
type textarea "Grill"
type textarea "x"
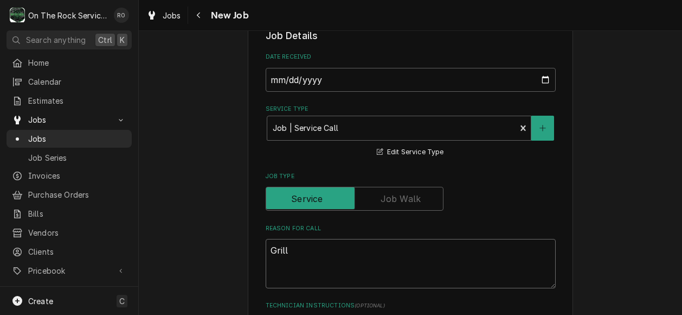
type textarea "Grill"
type textarea "x"
type textarea "Grill f"
type textarea "x"
type textarea "Grill fan"
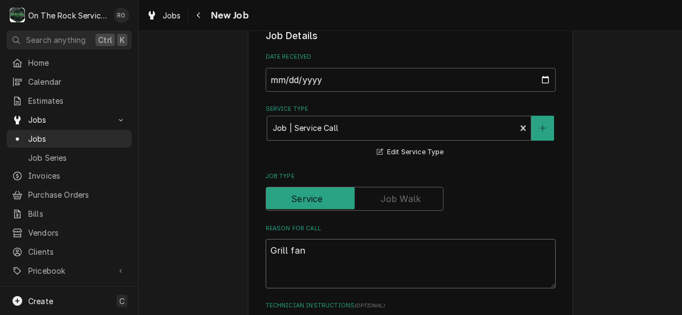
type textarea "x"
type textarea "Grill fan"
type textarea "x"
type textarea "Grill fan n"
type textarea "x"
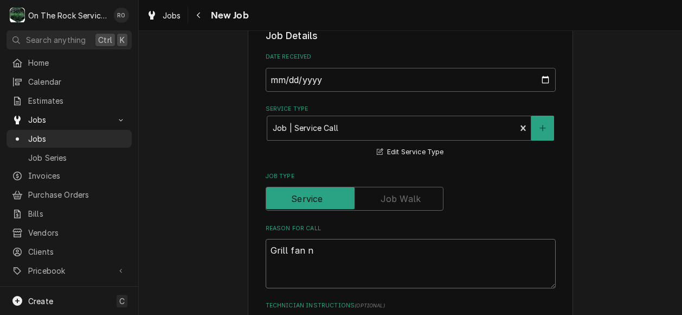
type textarea "Grill fan no"
type textarea "x"
type textarea "Grill fan not"
type textarea "x"
type textarea "Grill fan not"
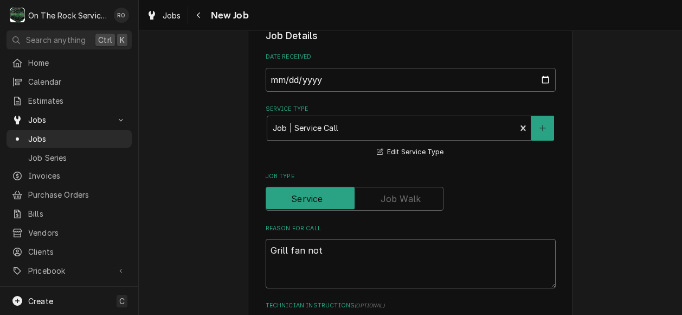
type textarea "x"
type textarea "Grill fan not w"
type textarea "x"
type textarea "Grill fan not wo"
type textarea "x"
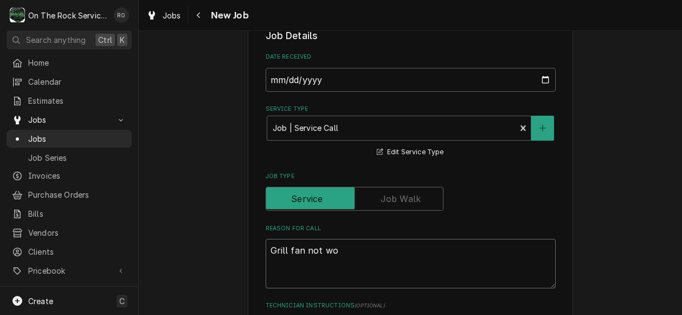
type textarea "Grill fan not wor"
type textarea "x"
type textarea "Grill fan not work"
type textarea "x"
type textarea "Grill fan not worki"
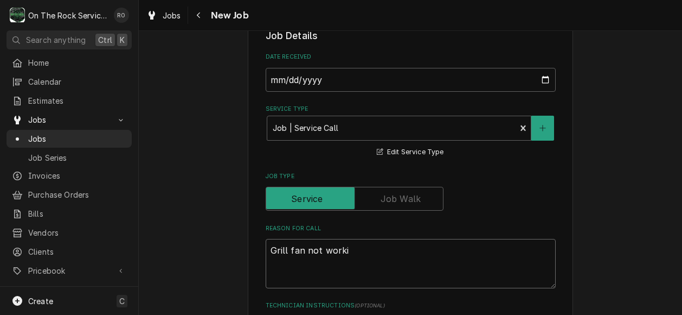
type textarea "x"
type textarea "Grill fan not working"
type textarea "x"
type textarea "Grill fan not working."
type textarea "x"
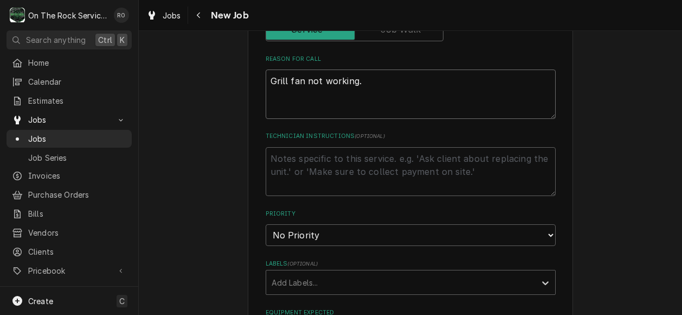
scroll to position [402, 0]
type textarea "Grill fan not working."
click at [379, 160] on textarea "Technician Instructions ( optional )" at bounding box center [411, 169] width 290 height 49
type textarea "x"
type textarea "I"
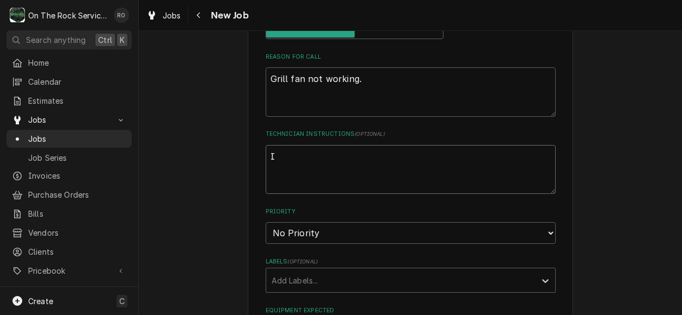
type textarea "x"
type textarea "I"
type textarea "x"
type textarea "I"
type textarea "x"
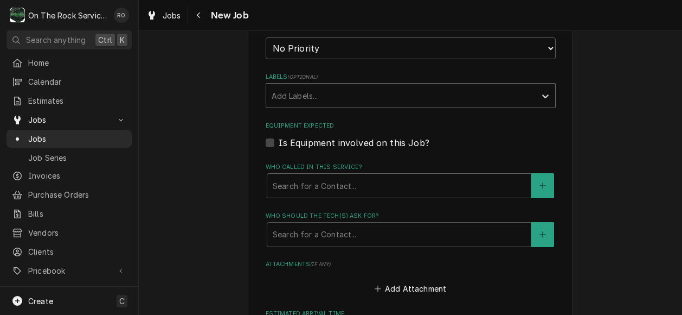
scroll to position [590, 0]
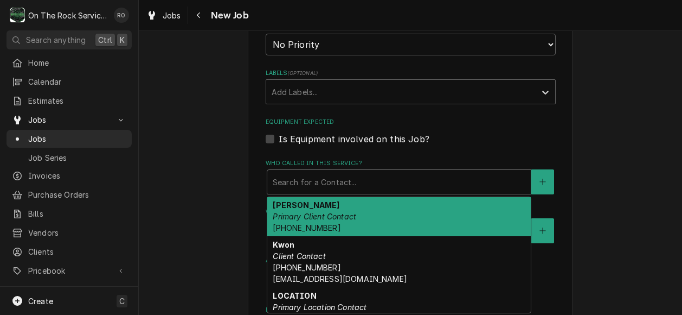
click at [379, 183] on div "Who called in this service?" at bounding box center [399, 182] width 253 height 20
click at [369, 216] on div "Edward Kim Primary Client Contact (404) 757-2013" at bounding box center [399, 217] width 264 height 40
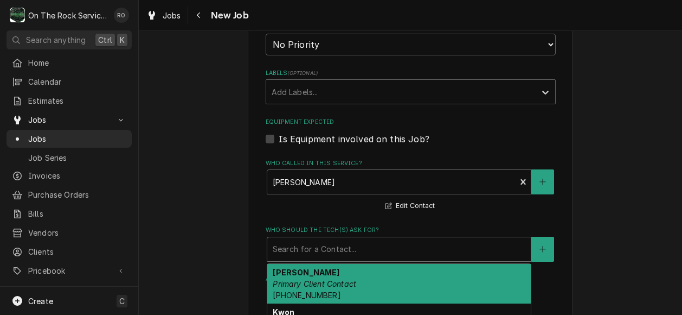
click at [367, 241] on div "Who should the tech(s) ask for?" at bounding box center [399, 249] width 253 height 20
click at [355, 287] on div "Edward Kim Primary Client Contact (404) 757-2013" at bounding box center [399, 284] width 264 height 40
type textarea "x"
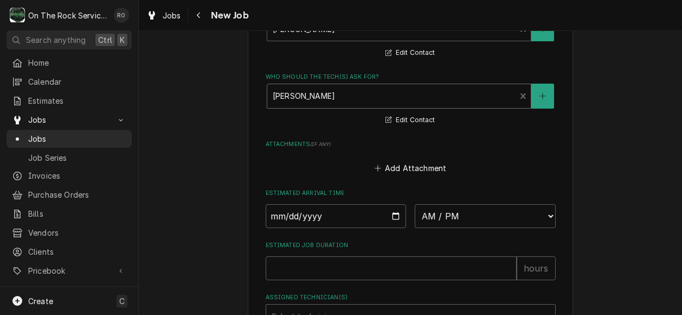
scroll to position [744, 0]
click at [393, 212] on input "Date" at bounding box center [336, 215] width 141 height 24
type input "2025-08-20"
type textarea "x"
click at [487, 204] on select "AM / PM 6:00 AM 6:15 AM 6:30 AM 6:45 AM 7:00 AM 7:15 AM 7:30 AM 7:45 AM 8:00 AM…" at bounding box center [485, 215] width 141 height 24
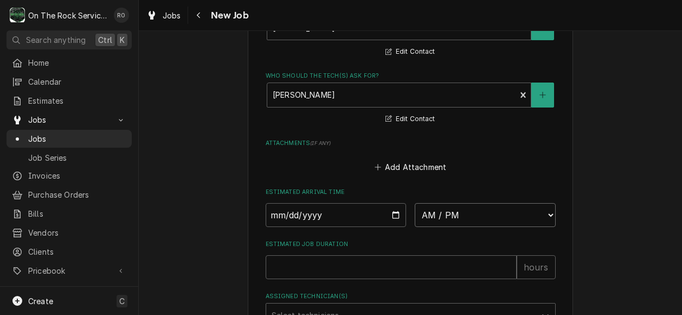
select select "11:00:00"
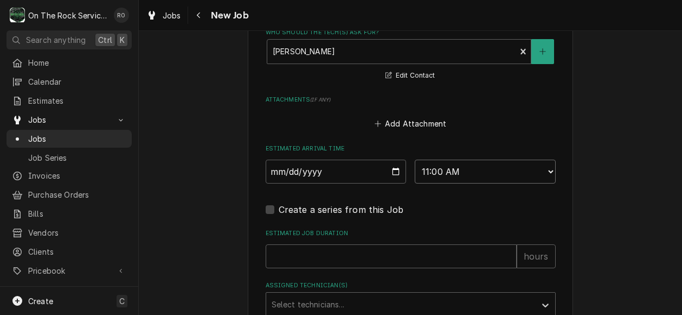
scroll to position [819, 0]
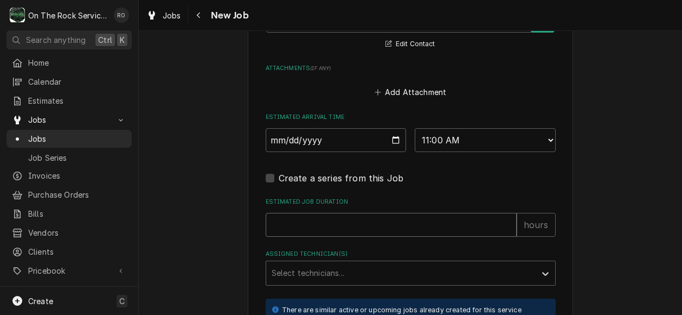
click at [417, 223] on input "Estimated Job Duration" at bounding box center [391, 225] width 251 height 24
type textarea "x"
type input "2"
type textarea "x"
type input "2"
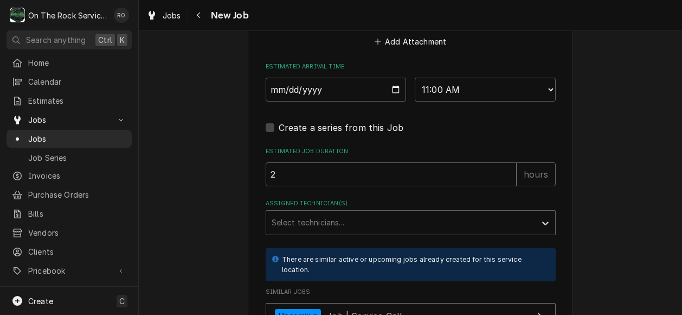
scroll to position [870, 0]
click at [417, 223] on div "Assigned Technician(s)" at bounding box center [401, 222] width 259 height 20
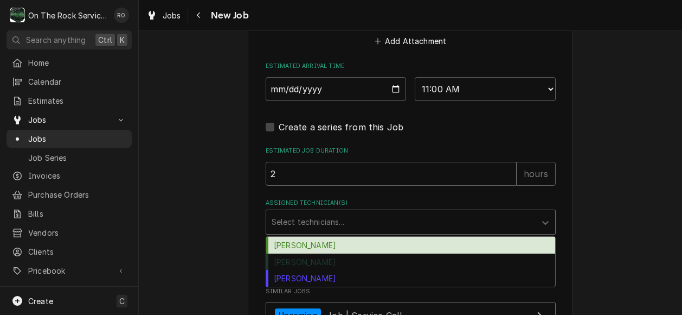
click at [402, 246] on div "Ray Beals" at bounding box center [410, 244] width 289 height 17
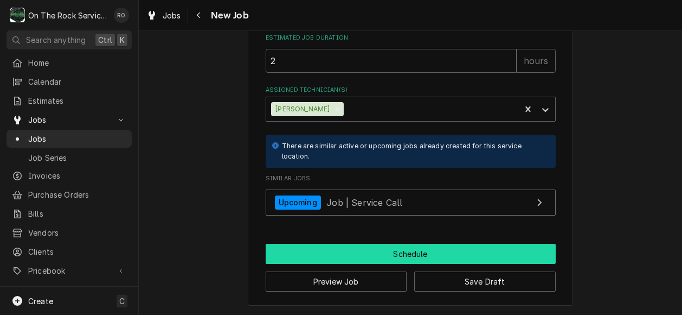
click at [403, 246] on button "Schedule" at bounding box center [411, 254] width 290 height 20
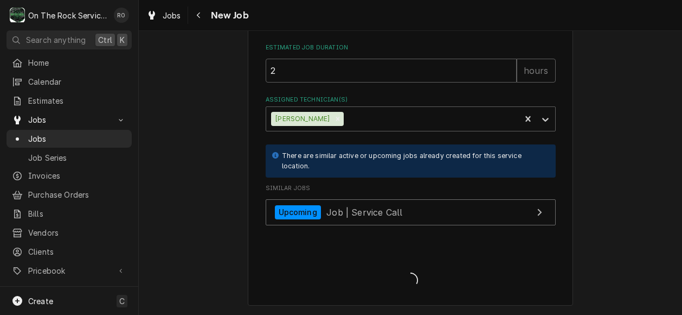
scroll to position [975, 0]
type textarea "x"
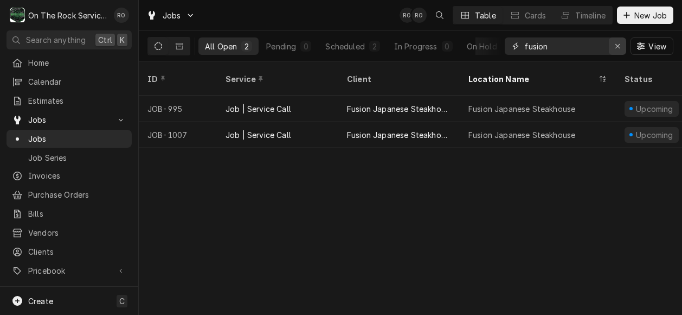
click at [615, 47] on icon "Erase input" at bounding box center [618, 46] width 6 height 8
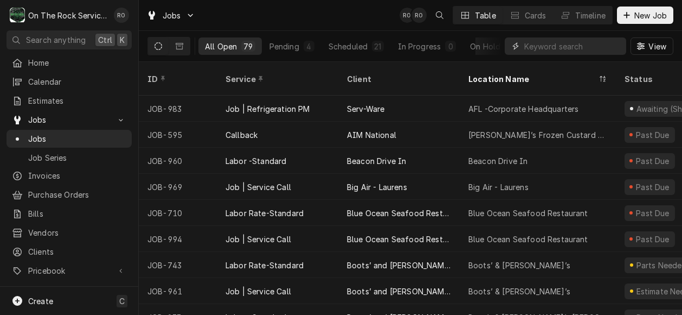
click at [578, 44] on input "Dynamic Content Wrapper" at bounding box center [572, 45] width 97 height 17
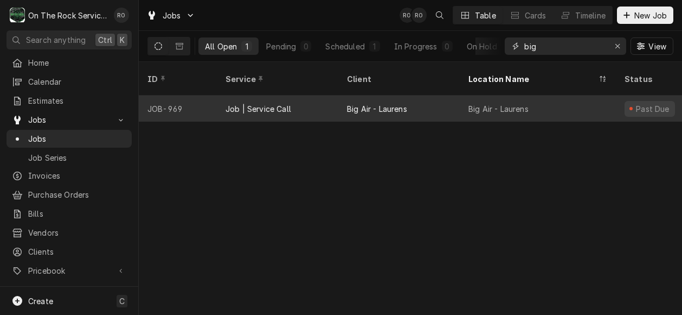
type input "big"
click at [550, 95] on div "Big Air - Laurens" at bounding box center [538, 108] width 156 height 26
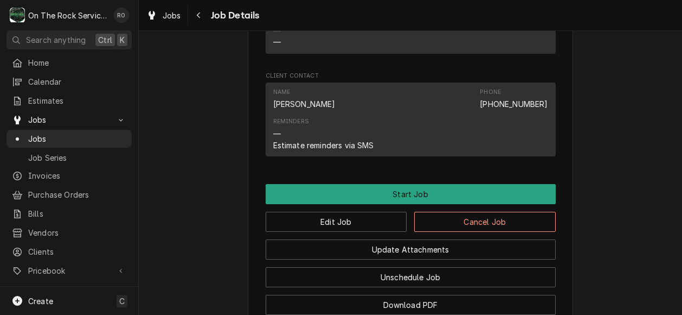
scroll to position [827, 0]
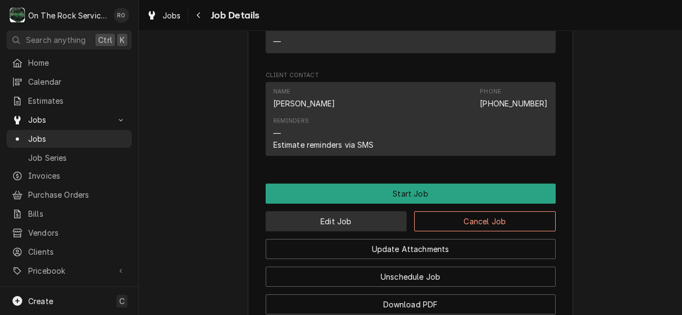
click at [330, 231] on button "Edit Job" at bounding box center [337, 221] width 142 height 20
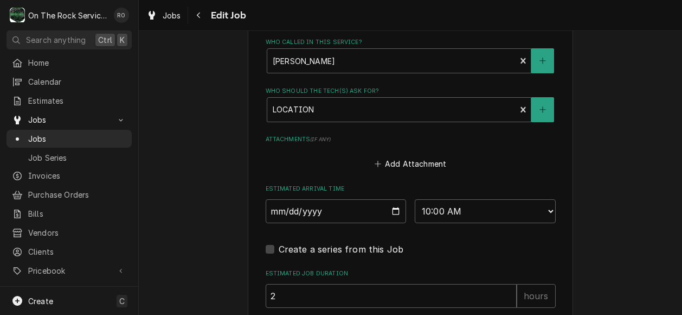
scroll to position [733, 0]
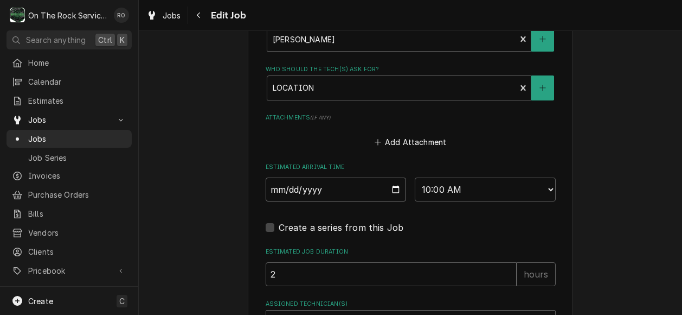
click at [390, 189] on input "2025-08-13" at bounding box center [336, 189] width 141 height 24
type textarea "x"
type input "2025-08-20"
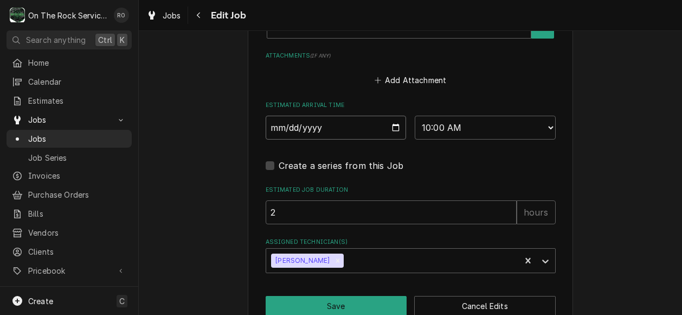
scroll to position [821, 0]
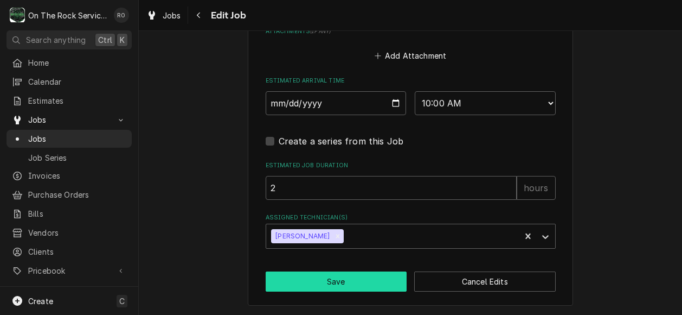
click at [366, 273] on button "Save" at bounding box center [337, 281] width 142 height 20
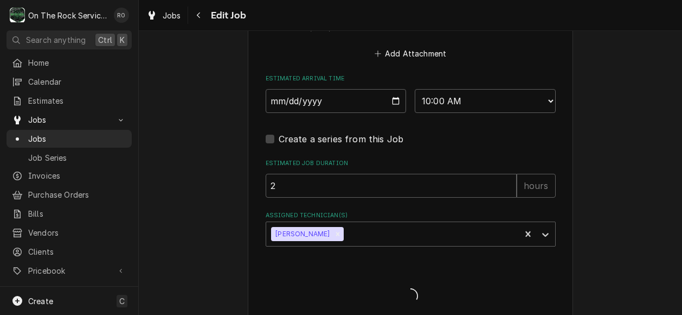
type textarea "x"
